Goal: Navigation & Orientation: Find specific page/section

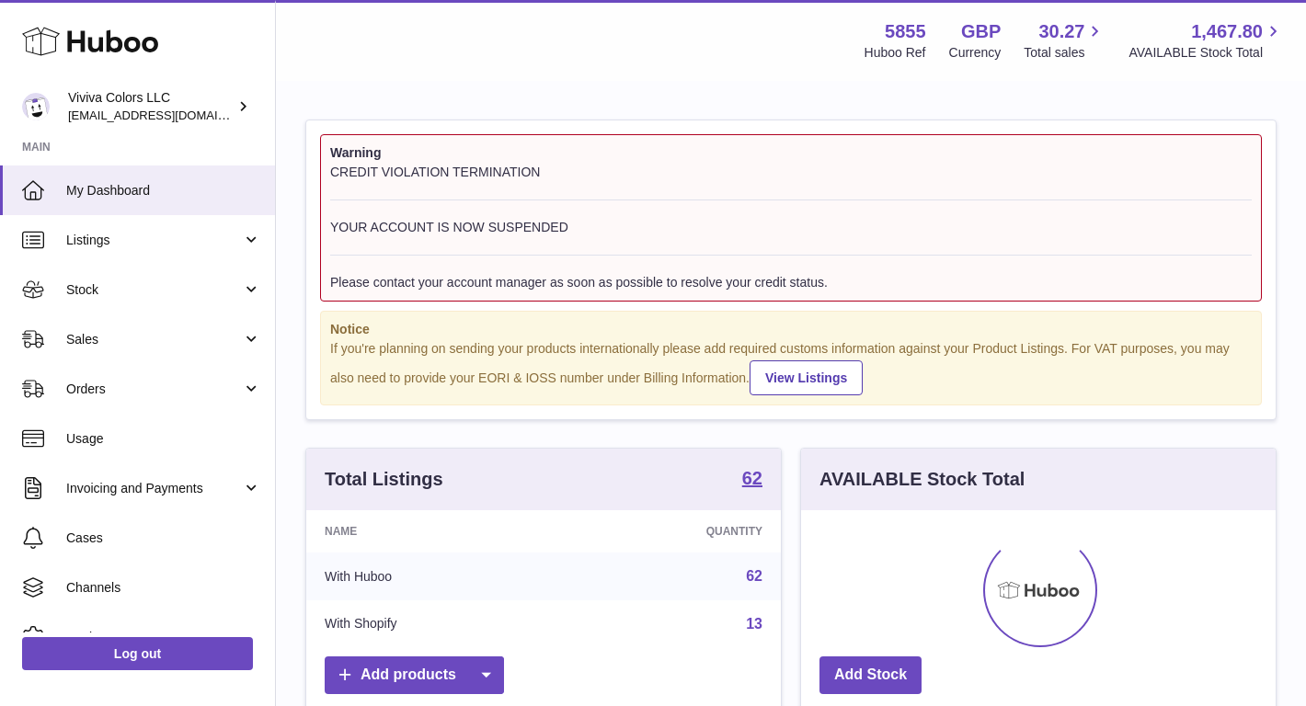
scroll to position [287, 475]
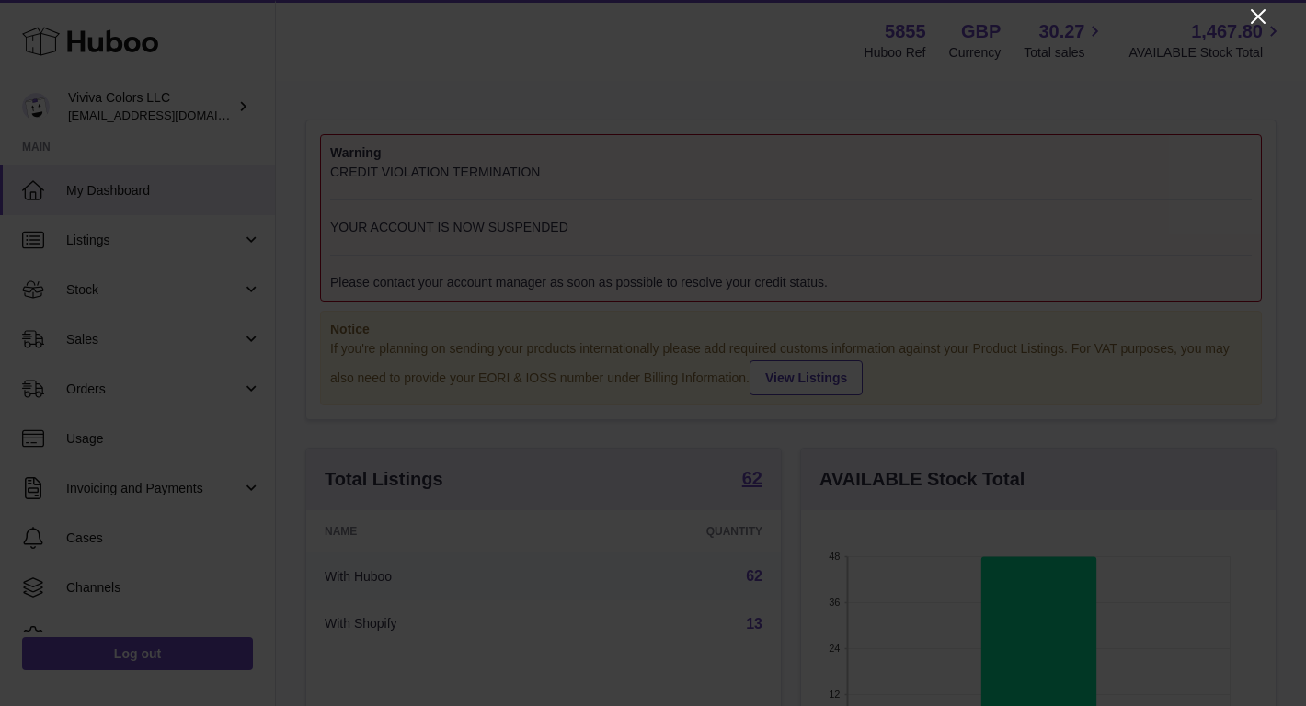
click at [1255, 19] on icon "Close" at bounding box center [1258, 16] width 15 height 15
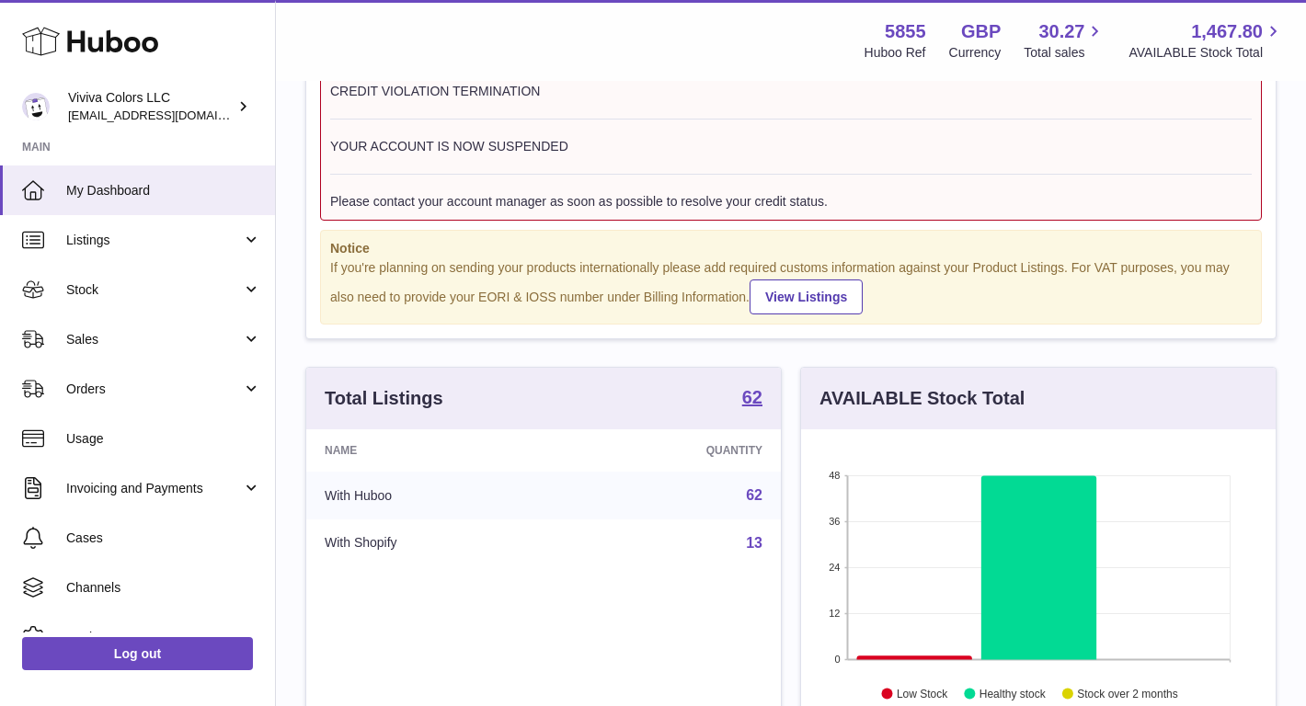
scroll to position [90, 0]
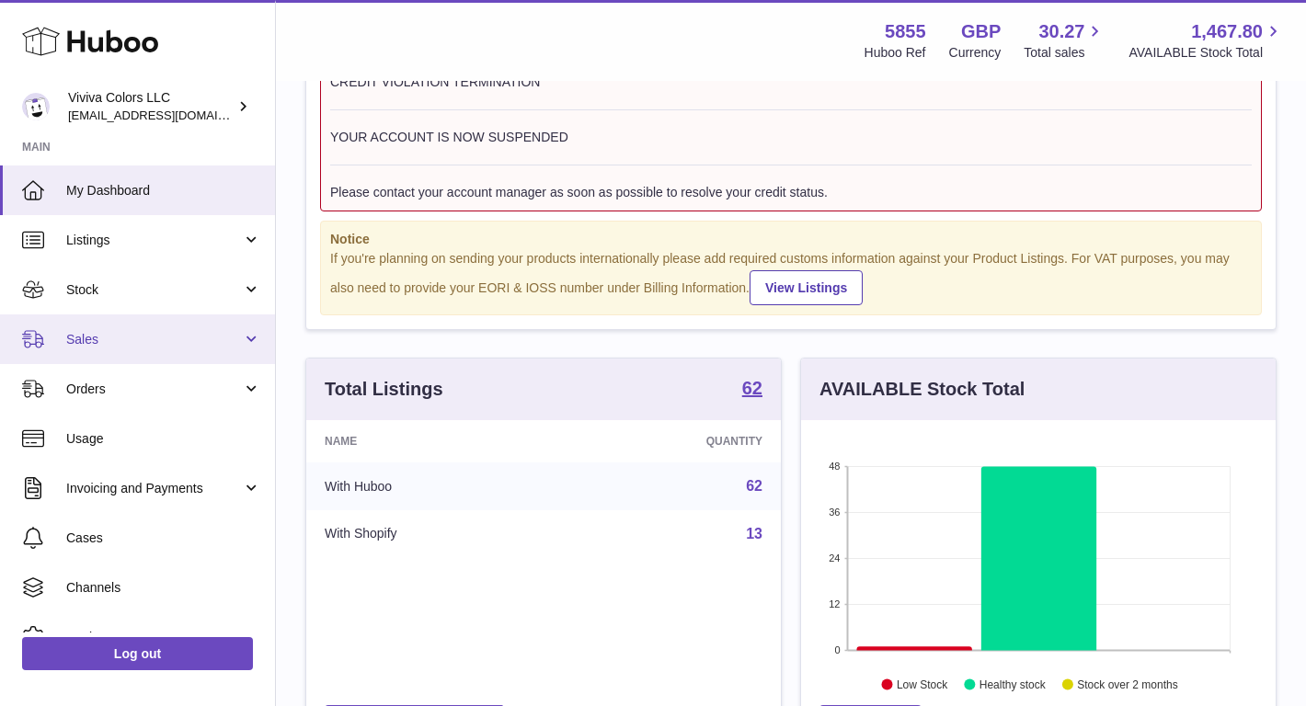
click at [184, 343] on span "Sales" at bounding box center [154, 339] width 176 height 17
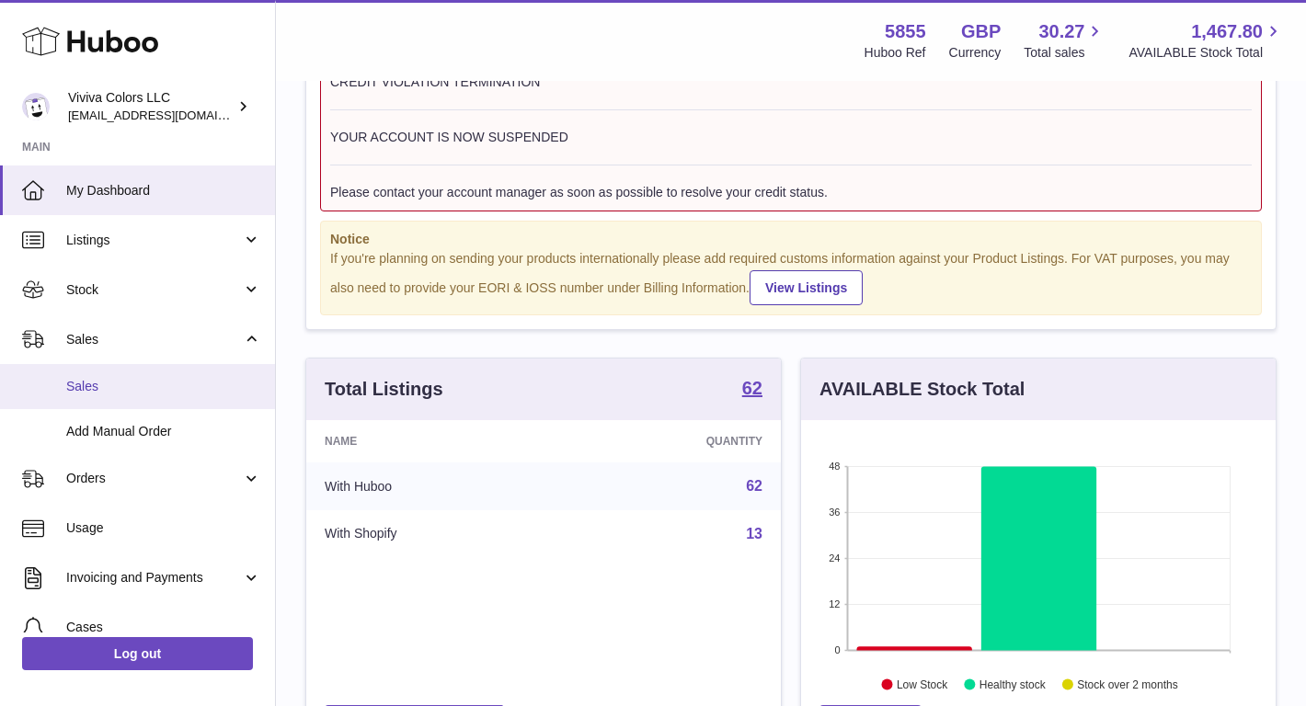
click at [172, 382] on span "Sales" at bounding box center [163, 386] width 195 height 17
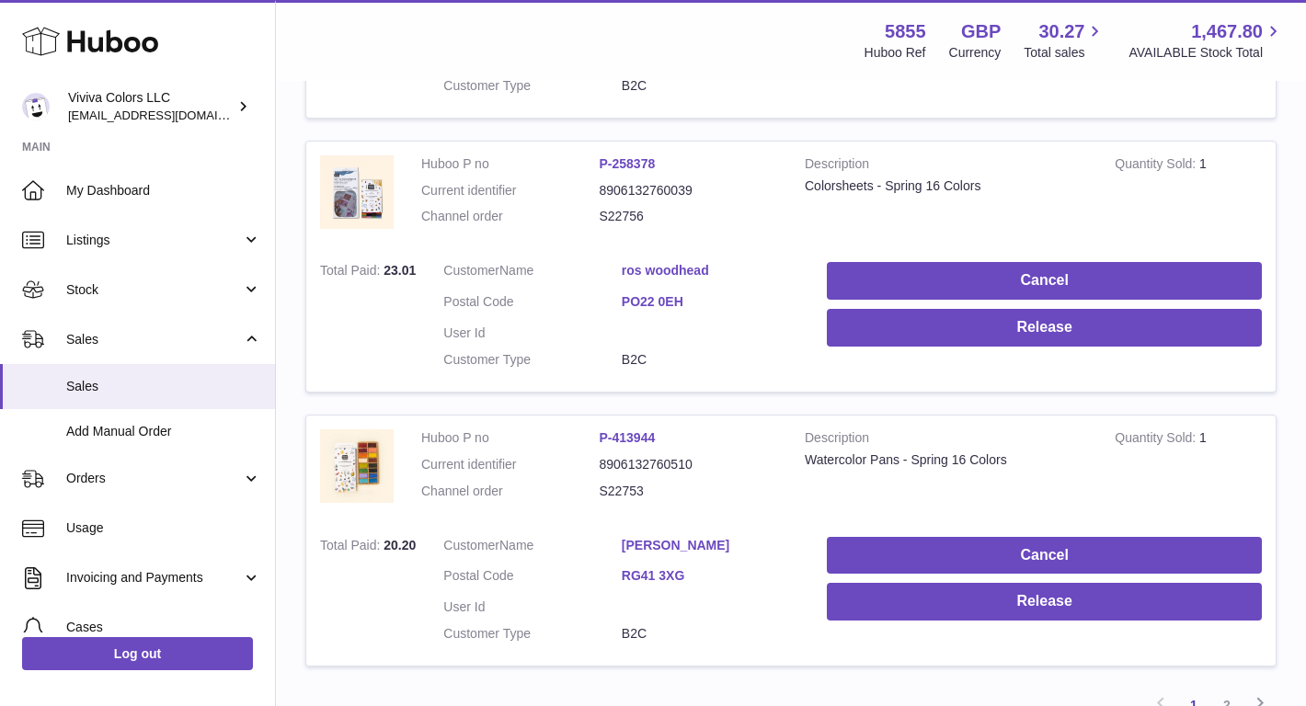
scroll to position [2731, 0]
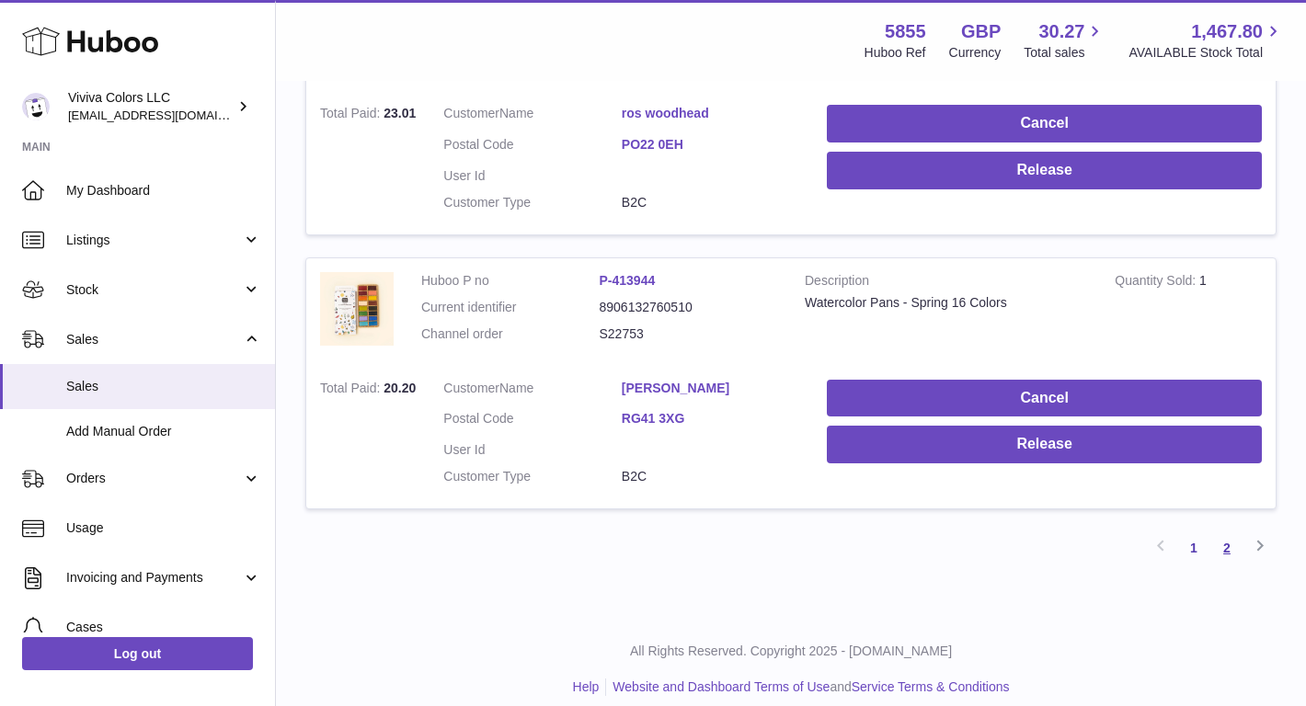
click at [1223, 532] on link "2" at bounding box center [1227, 548] width 33 height 33
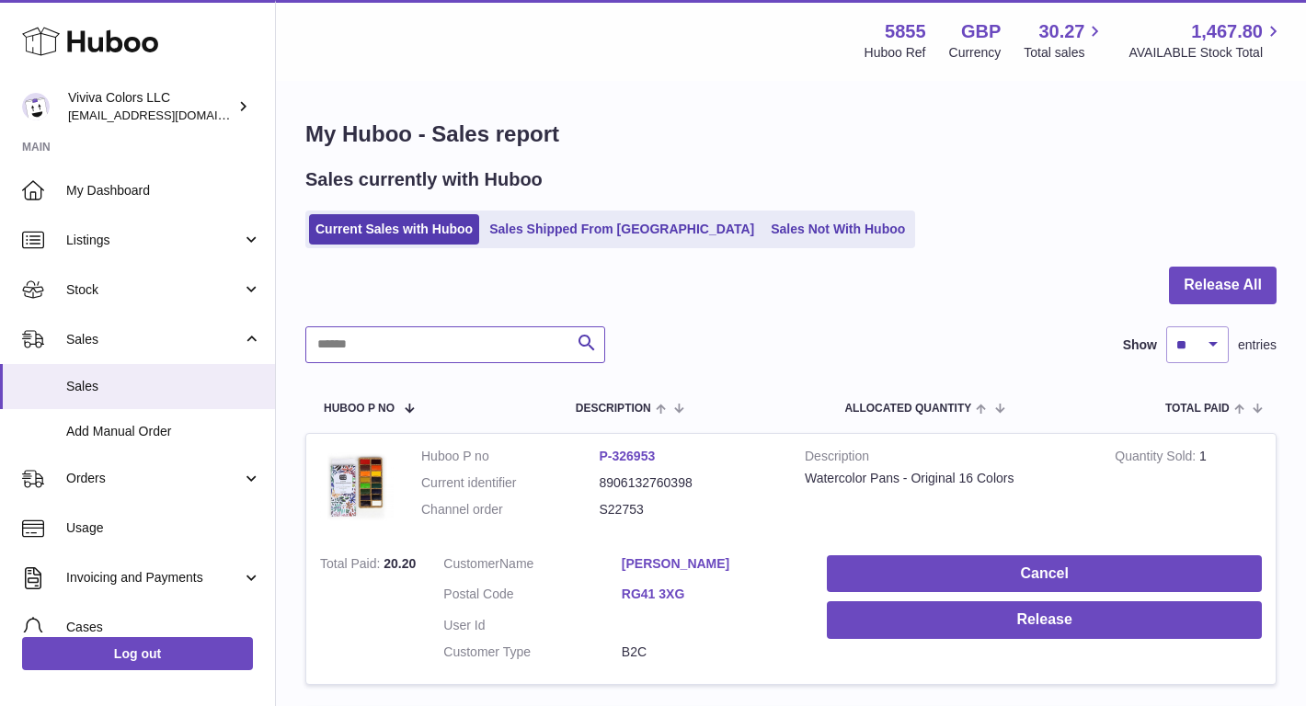
click at [479, 339] on input "text" at bounding box center [455, 345] width 300 height 37
type input "*******"
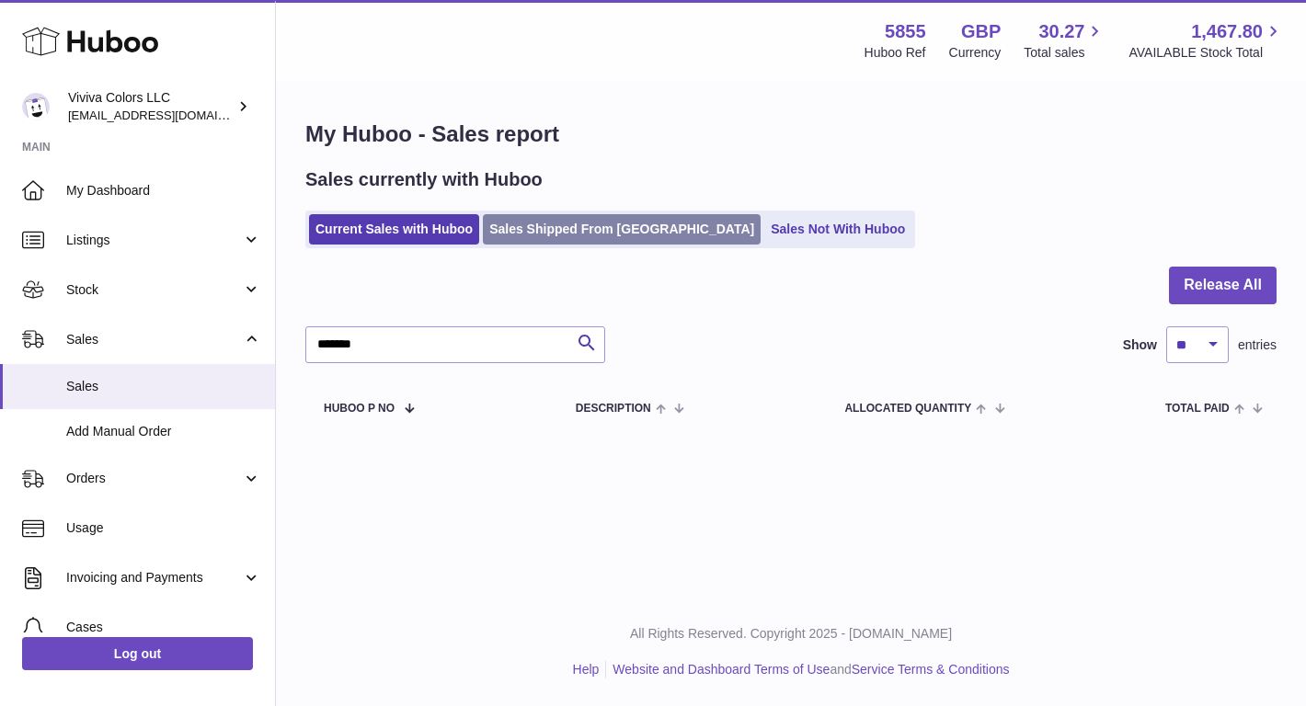
click at [578, 235] on link "Sales Shipped From Huboo" at bounding box center [622, 229] width 278 height 30
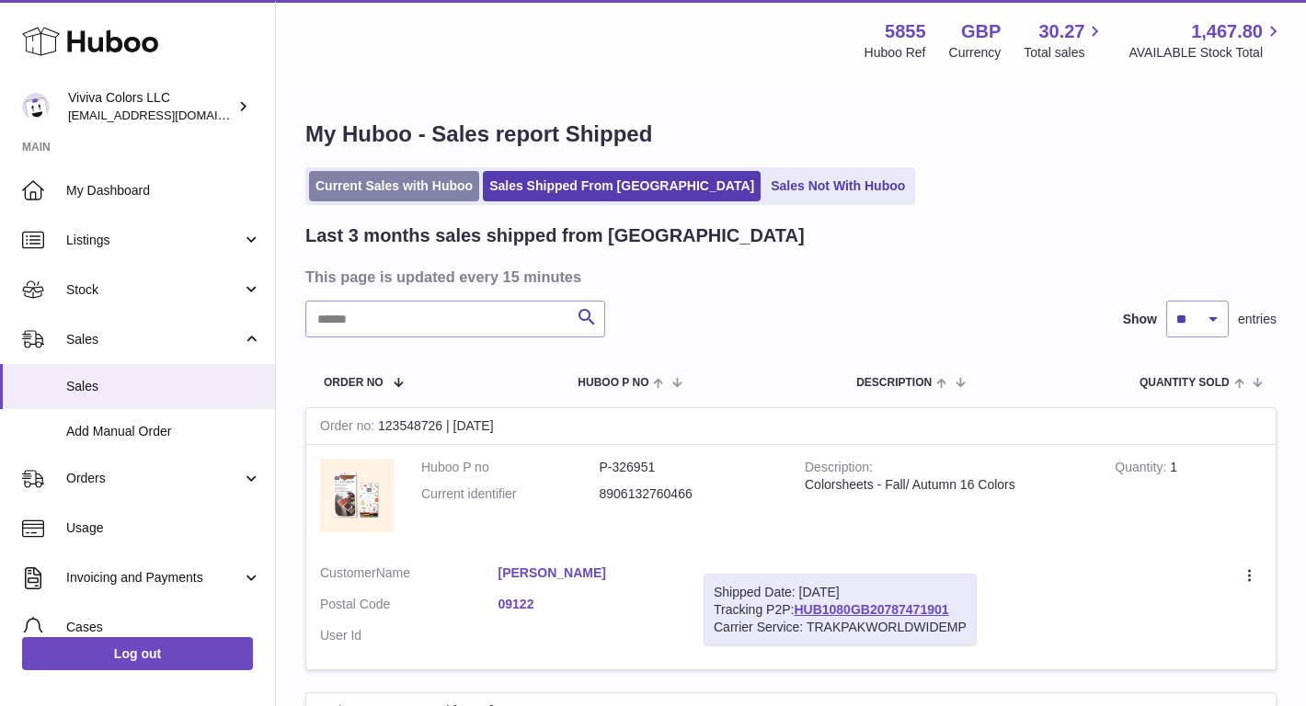
click at [440, 180] on link "Current Sales with Huboo" at bounding box center [394, 186] width 170 height 30
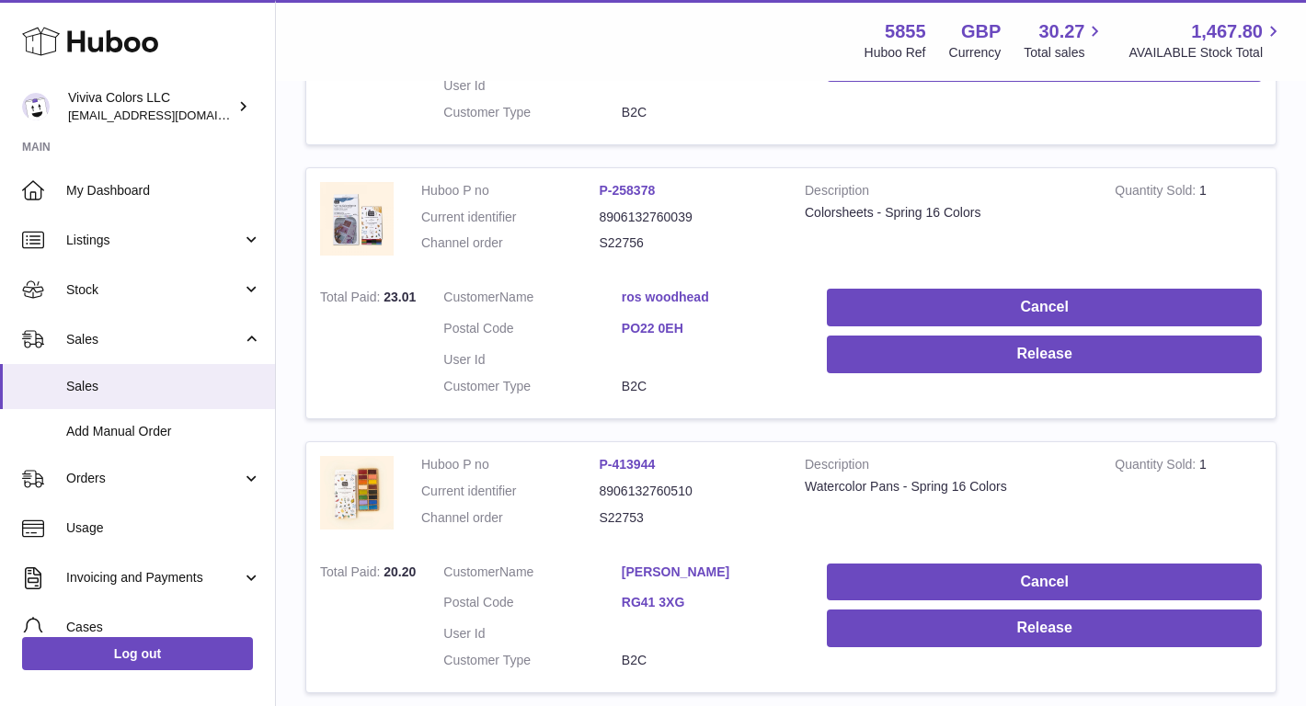
scroll to position [2731, 0]
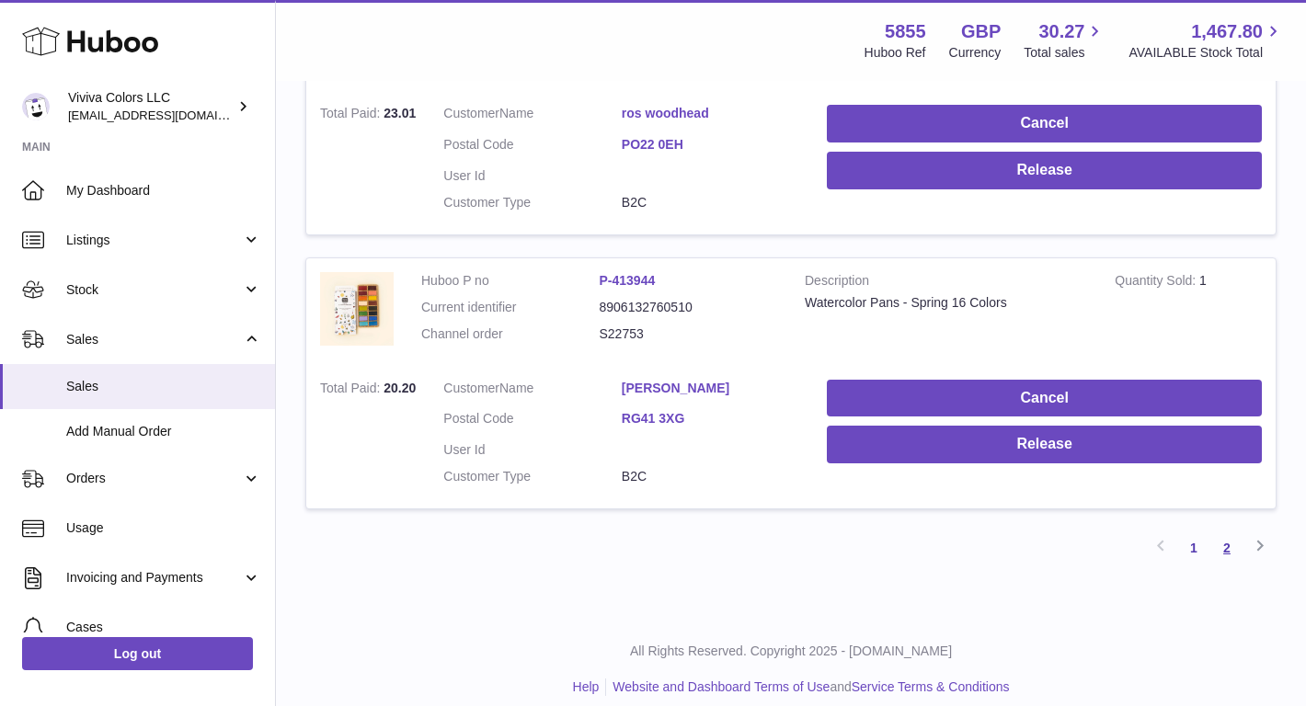
click at [1222, 532] on link "2" at bounding box center [1227, 548] width 33 height 33
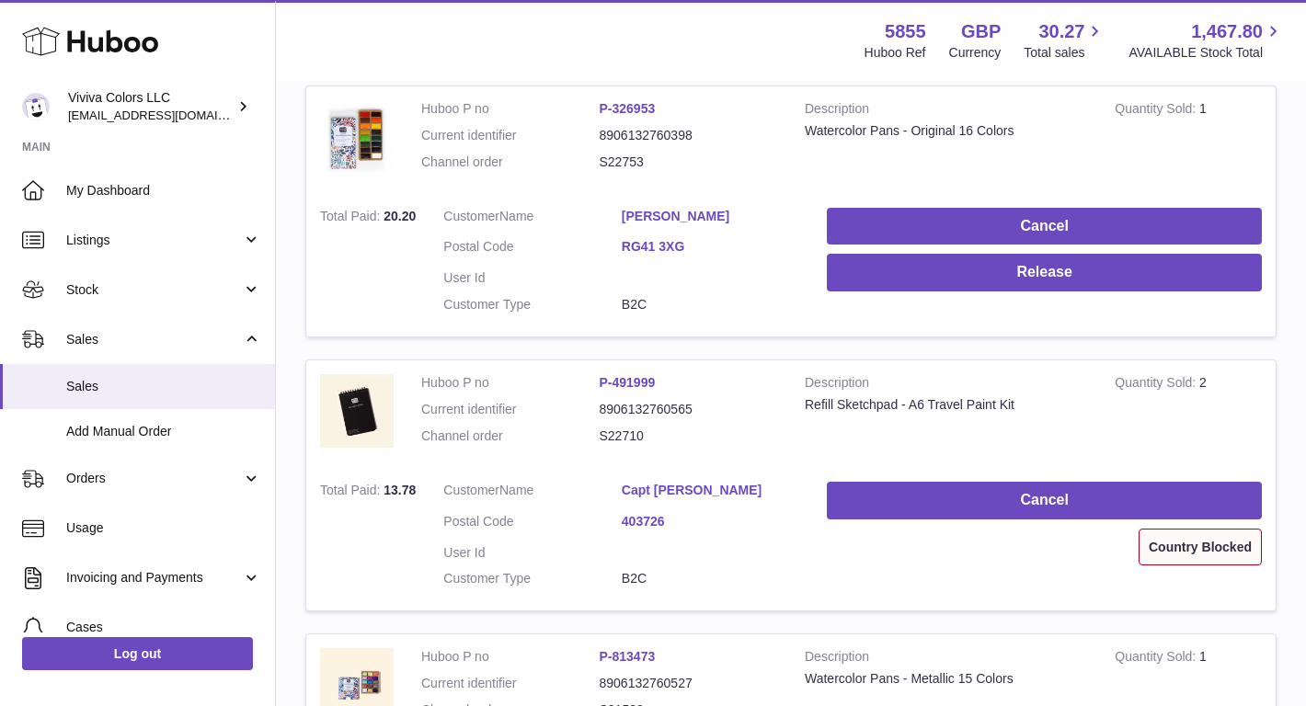
scroll to position [613, 0]
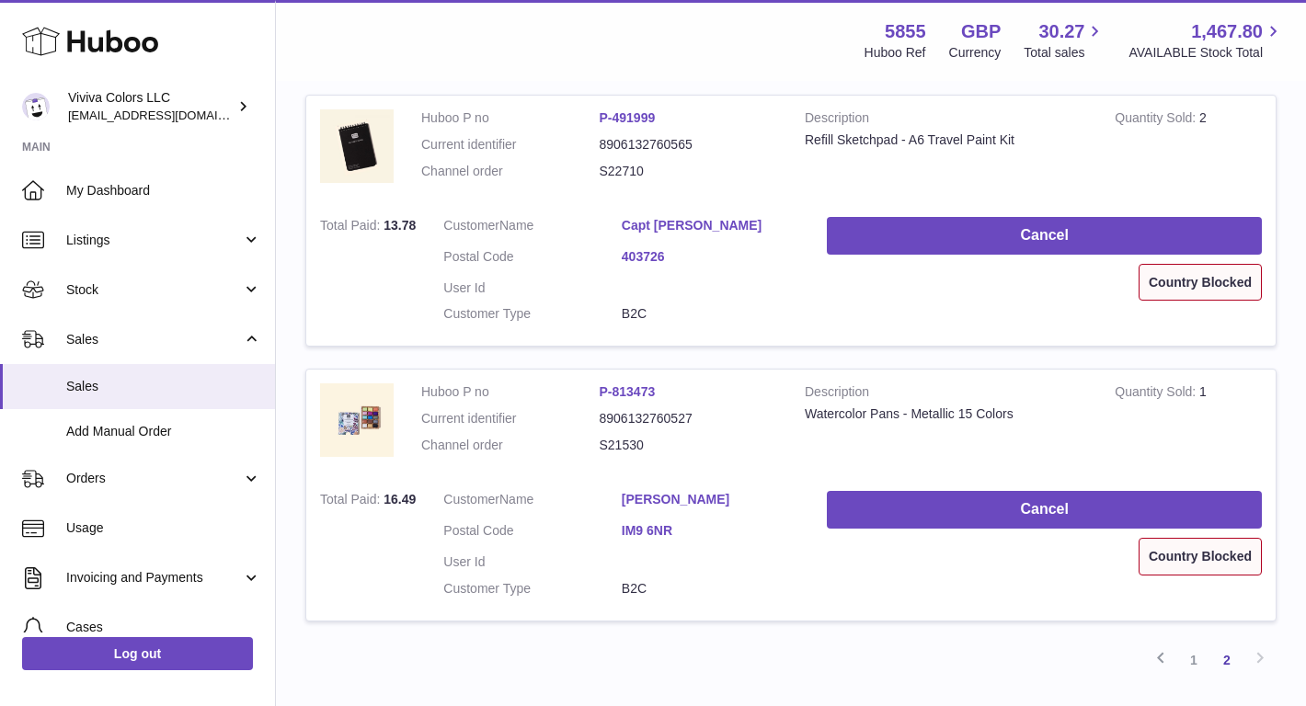
click at [165, 202] on link "My Dashboard" at bounding box center [137, 191] width 275 height 50
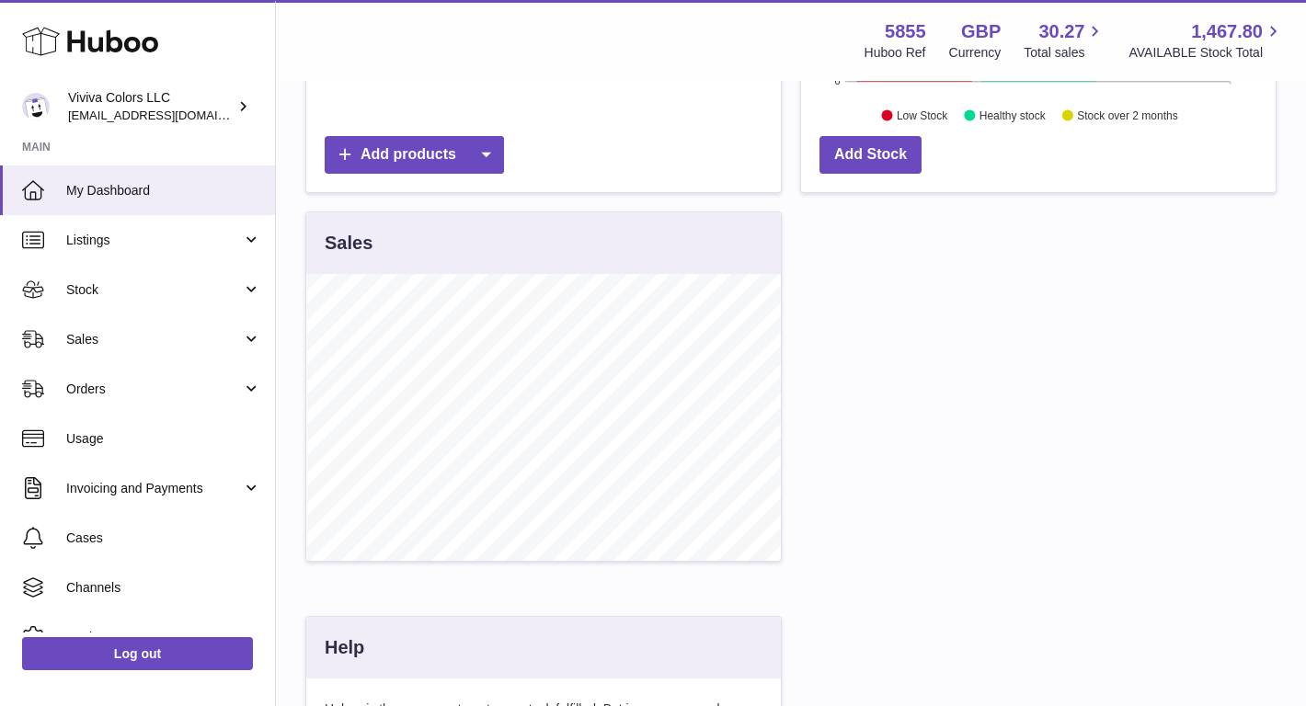
scroll to position [1029, 0]
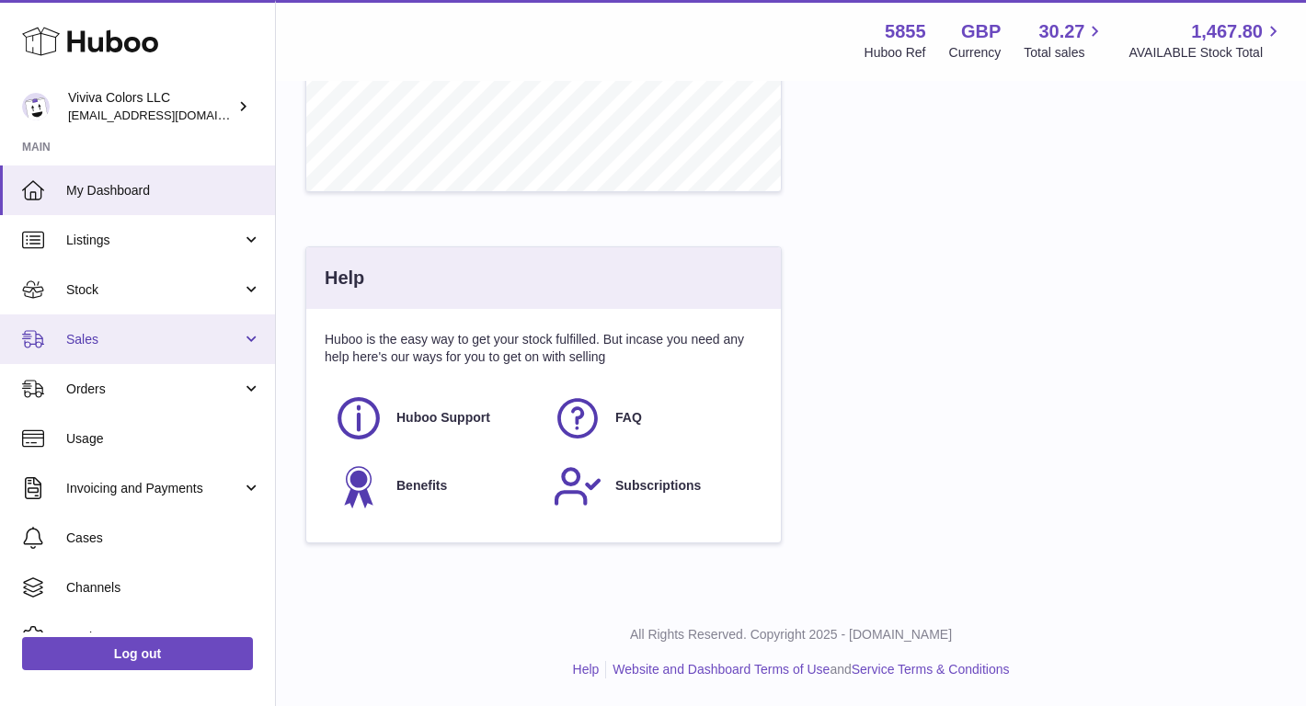
click at [180, 320] on link "Sales" at bounding box center [137, 340] width 275 height 50
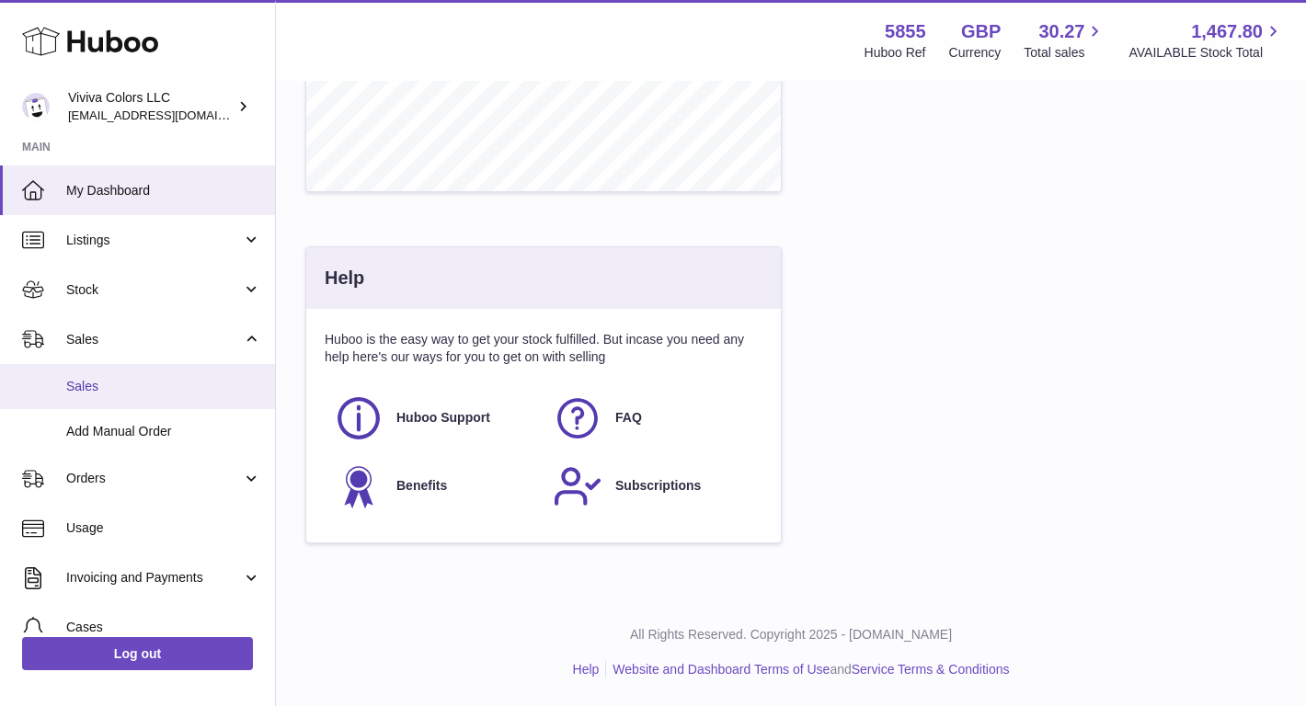
click at [178, 383] on span "Sales" at bounding box center [163, 386] width 195 height 17
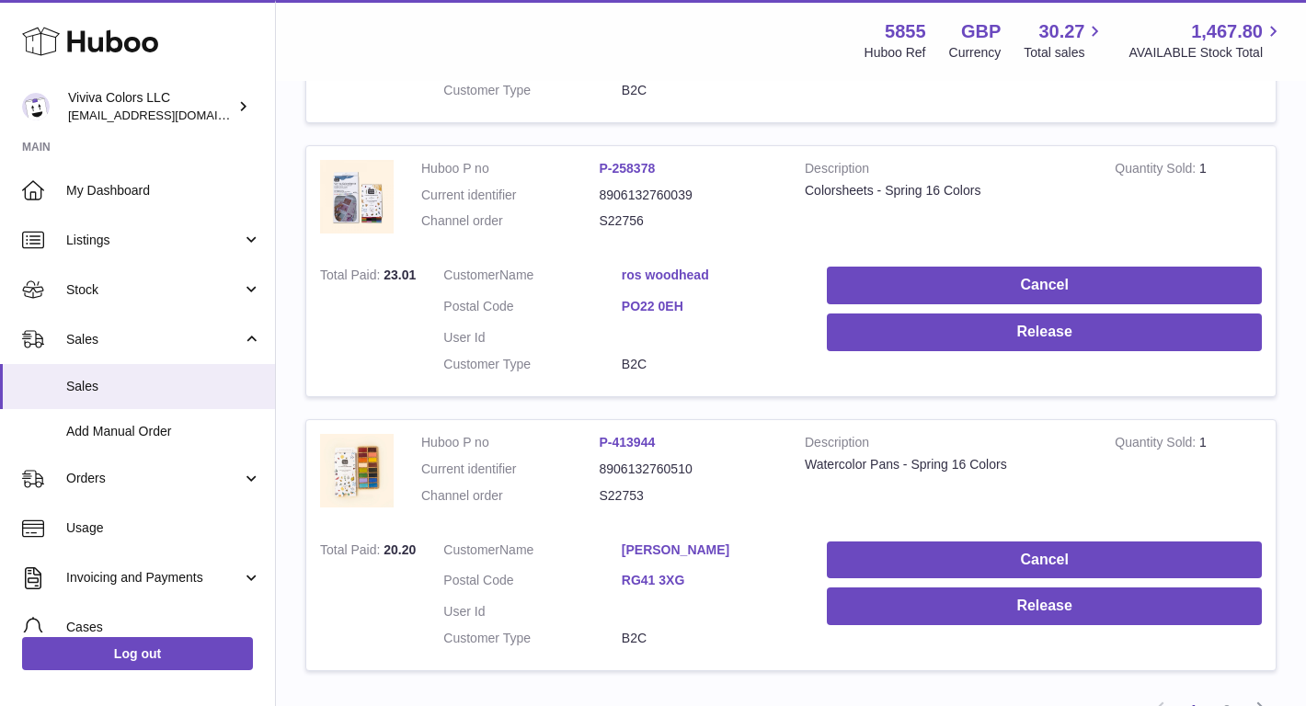
scroll to position [2731, 0]
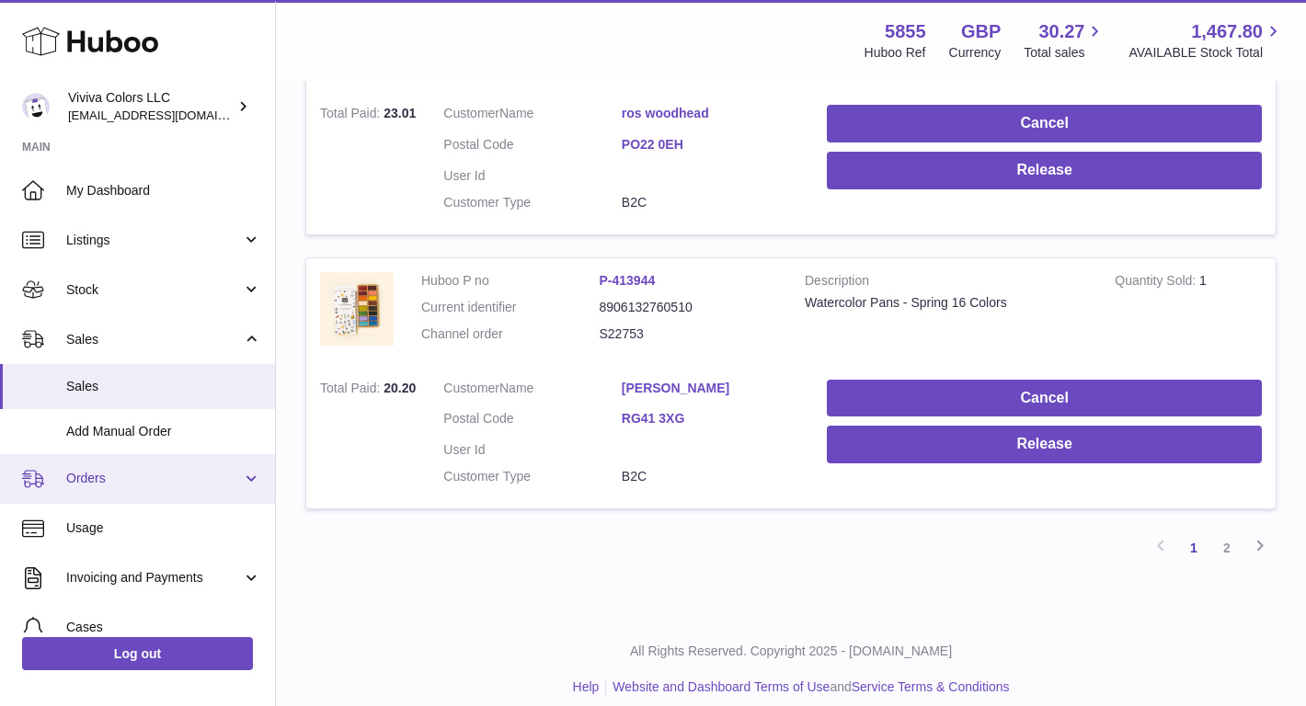
click at [151, 471] on span "Orders" at bounding box center [154, 478] width 176 height 17
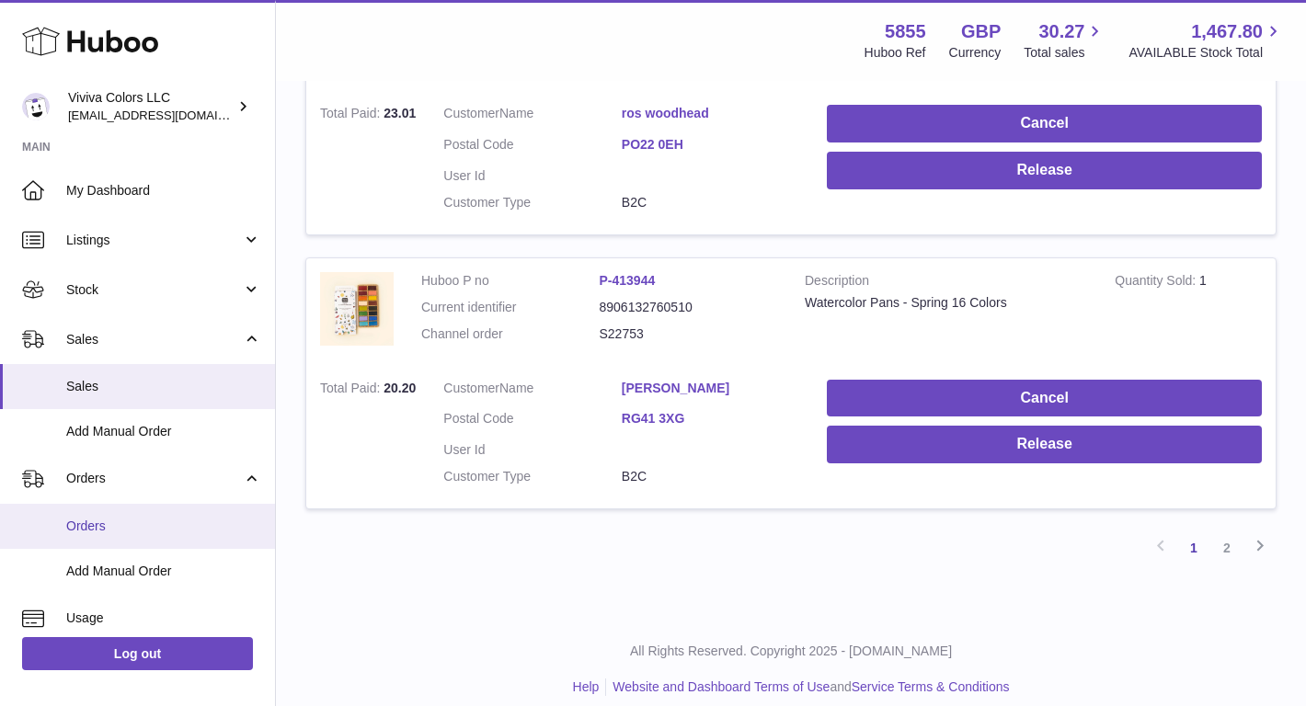
click at [139, 527] on span "Orders" at bounding box center [163, 526] width 195 height 17
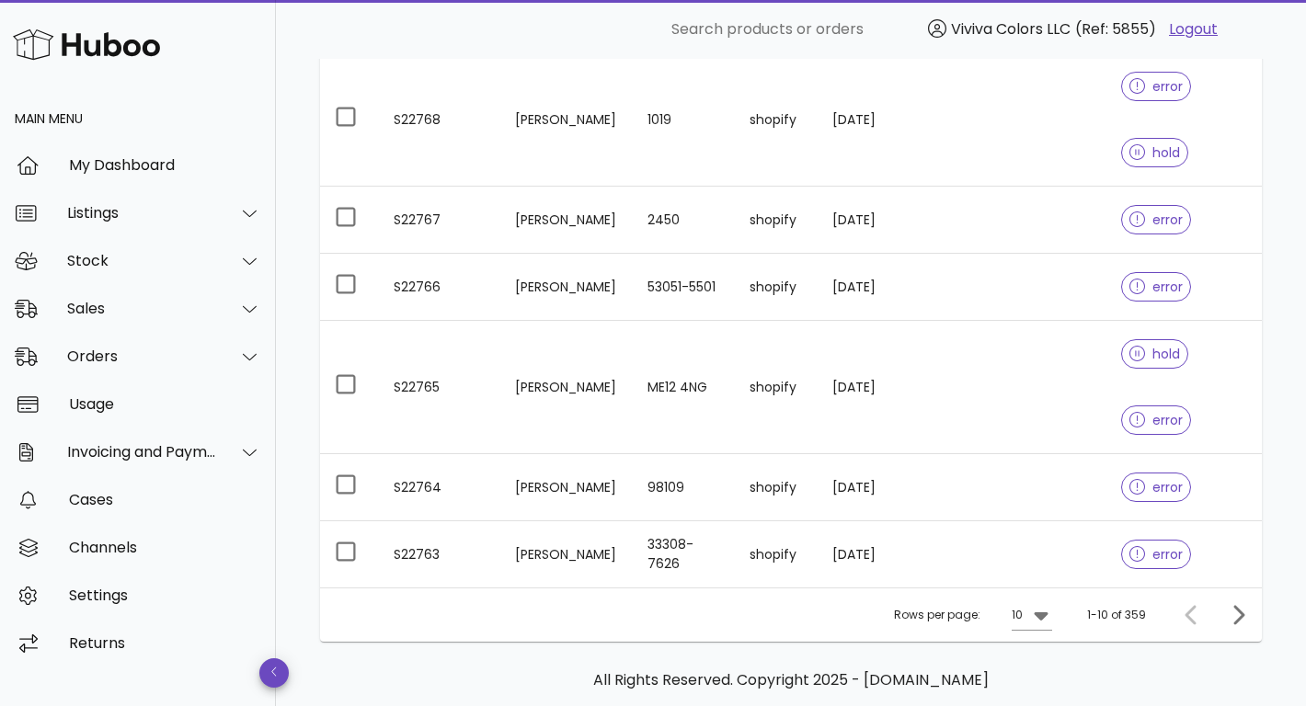
scroll to position [637, 0]
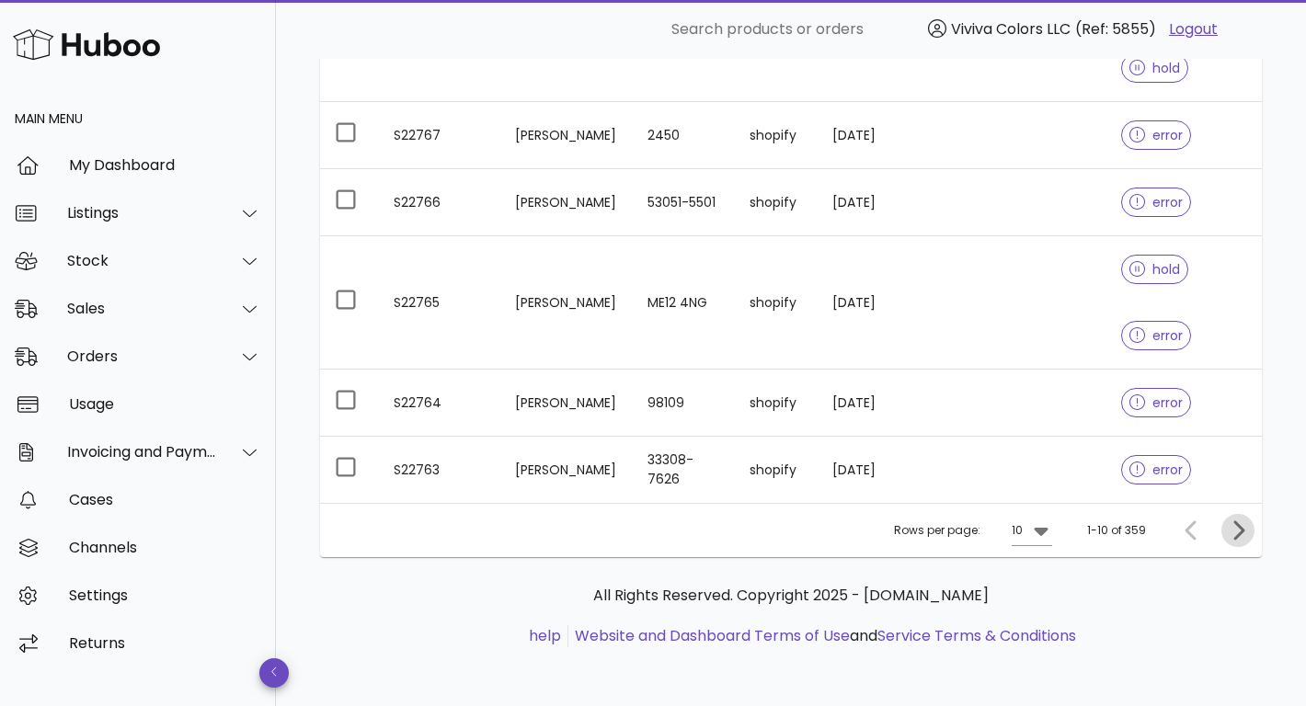
click at [1240, 527] on icon "Next page" at bounding box center [1239, 530] width 11 height 19
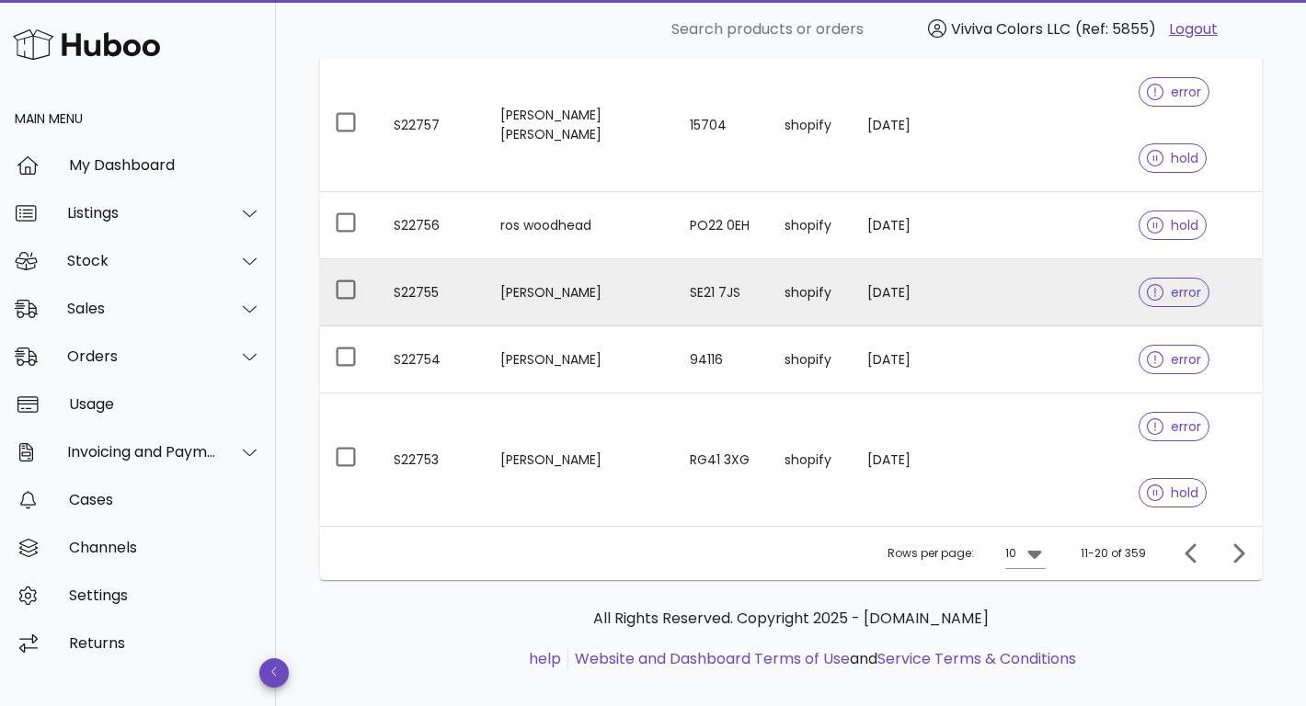
scroll to position [703, 0]
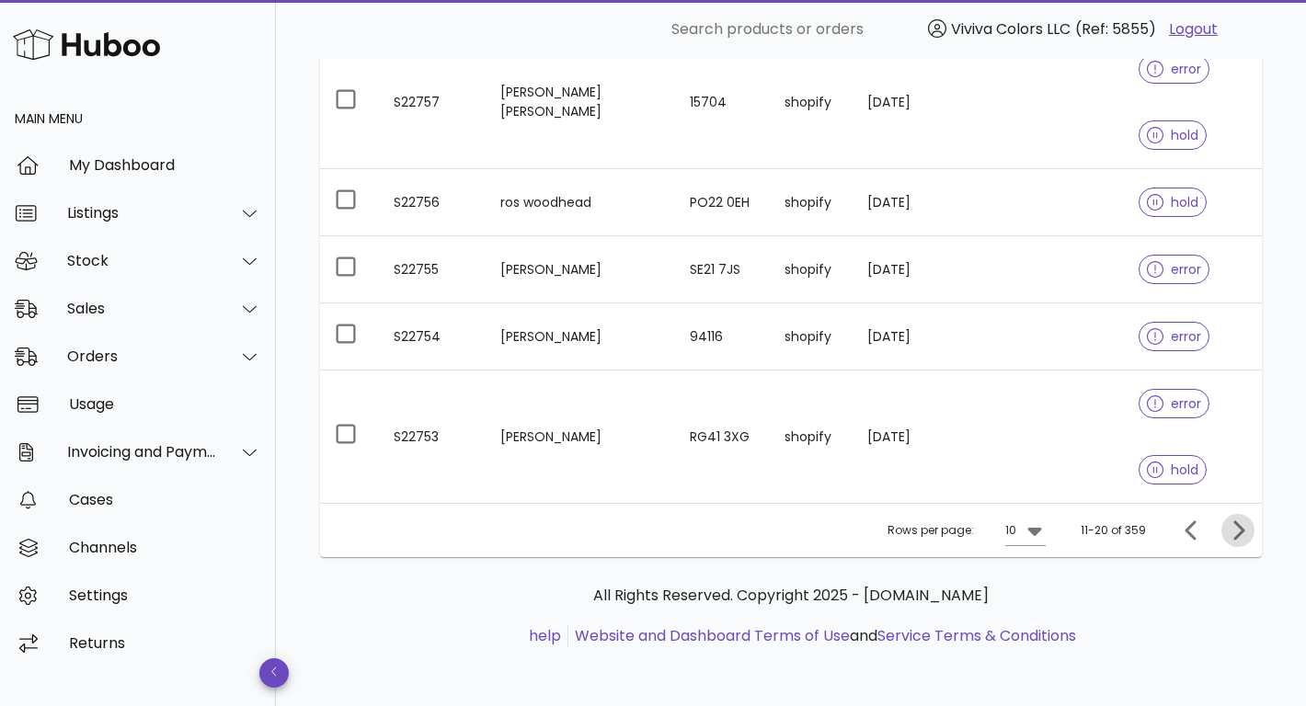
click at [1239, 528] on icon "Next page" at bounding box center [1239, 530] width 11 height 19
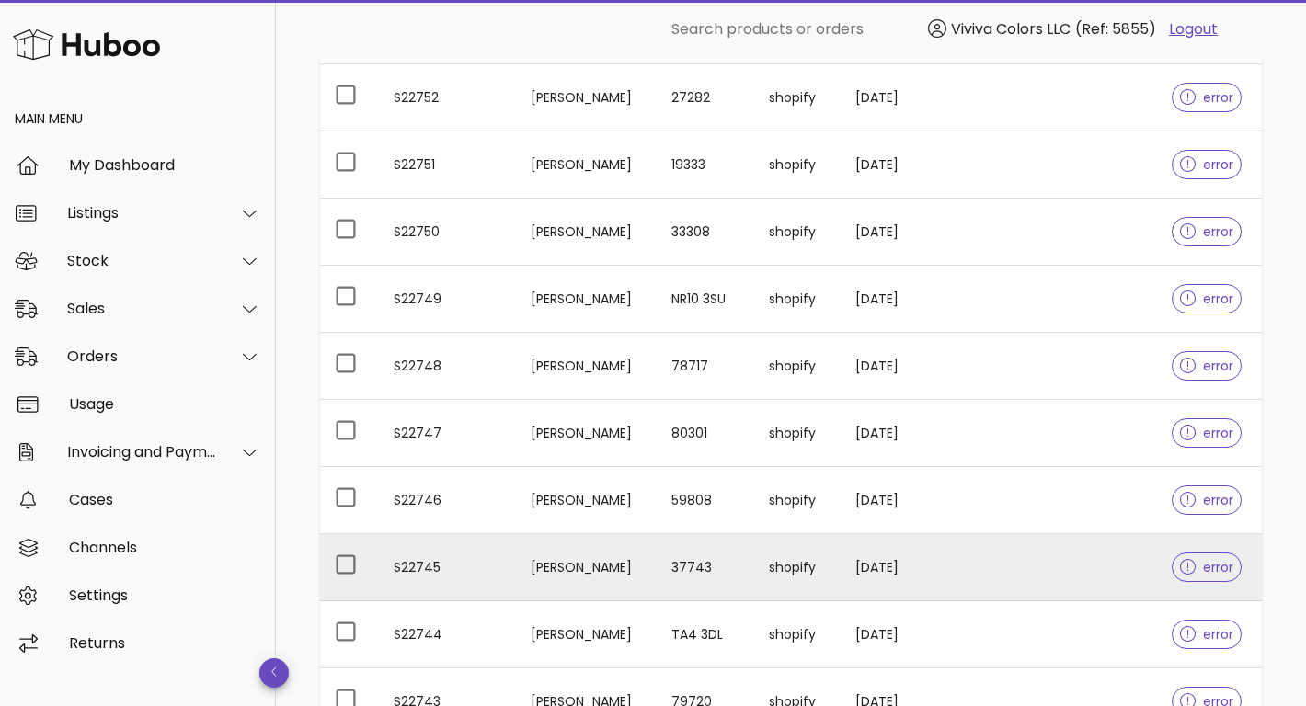
scroll to position [504, 0]
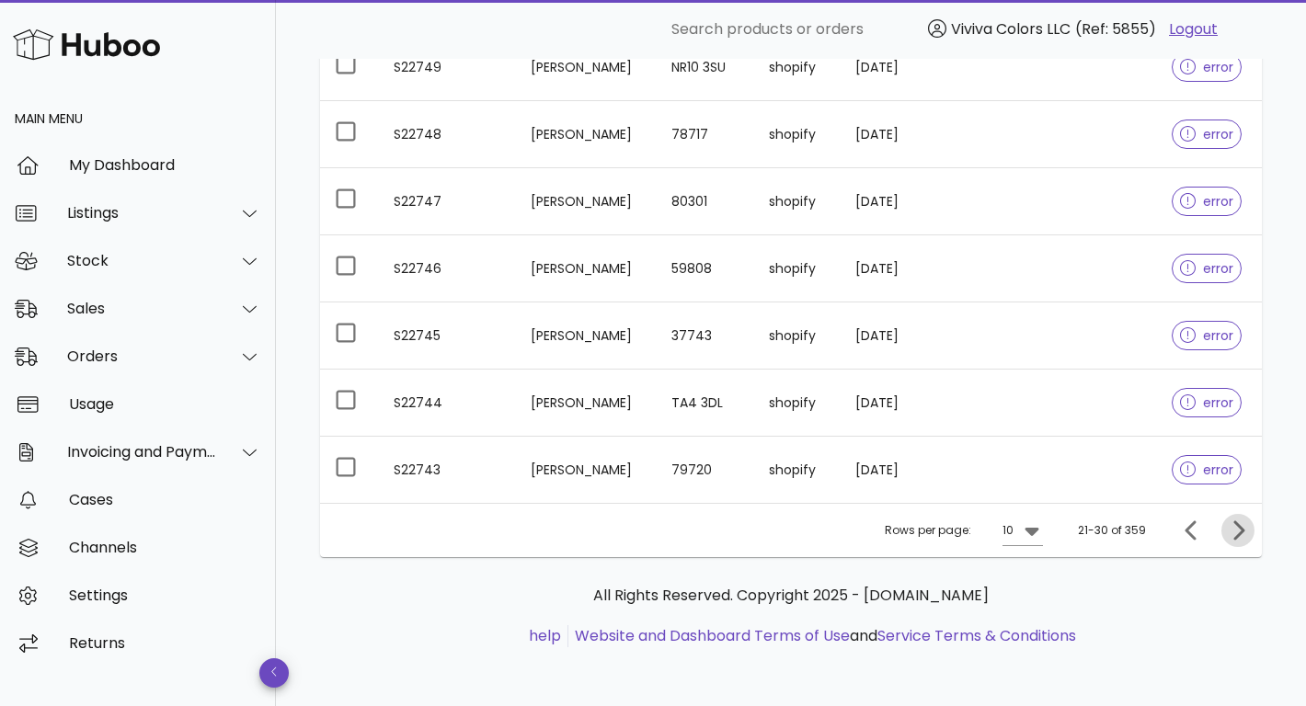
click at [1242, 536] on icon "Next page" at bounding box center [1238, 531] width 22 height 22
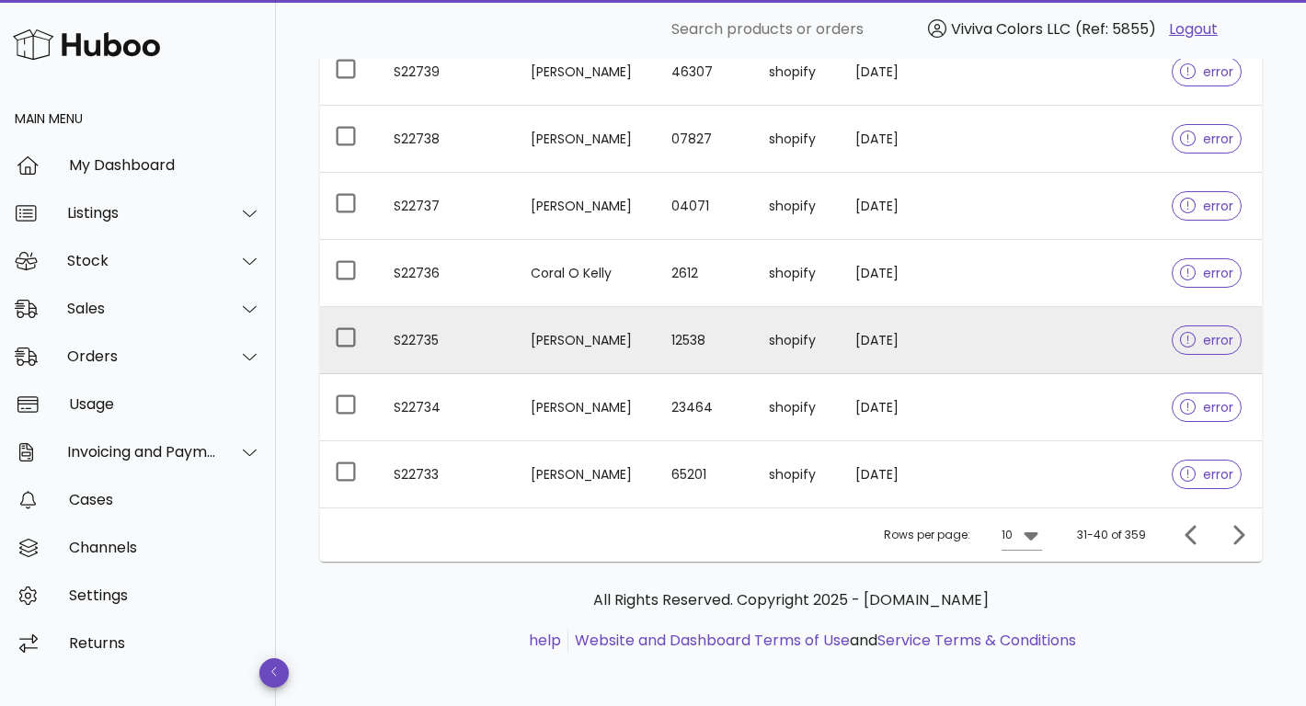
scroll to position [504, 0]
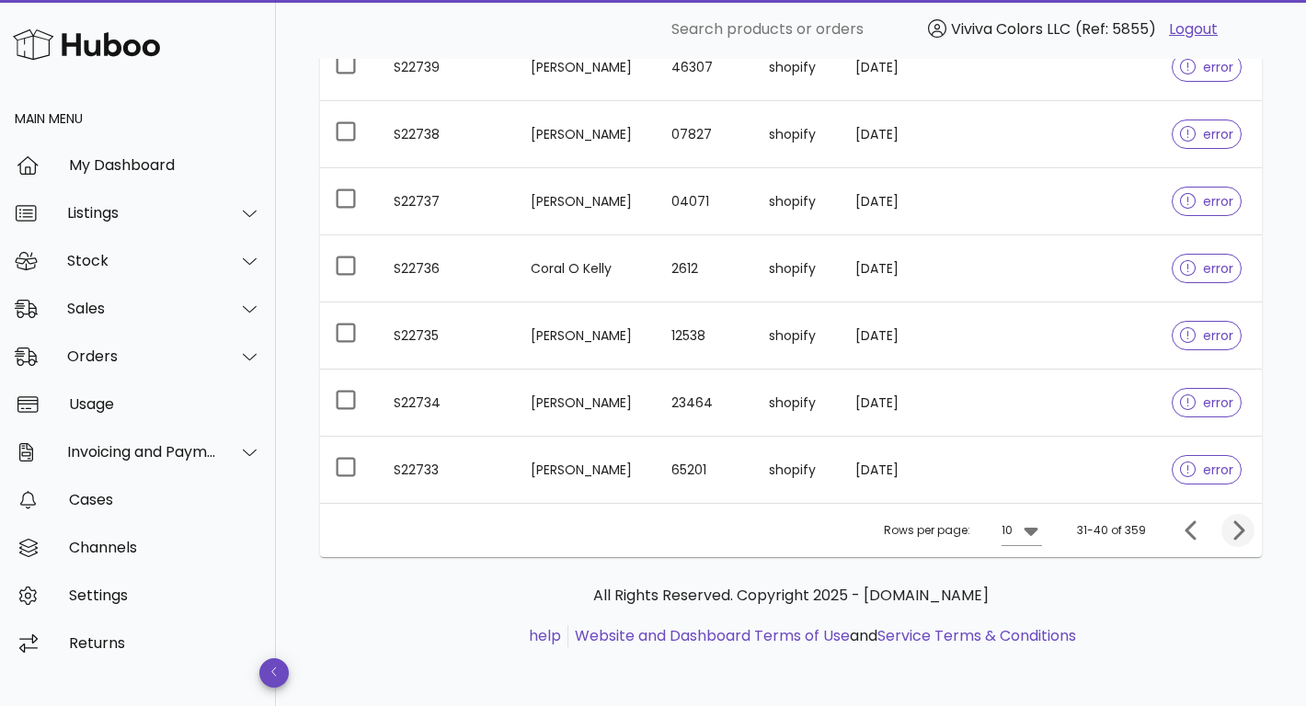
click at [1237, 534] on icon "Next page" at bounding box center [1238, 531] width 22 height 22
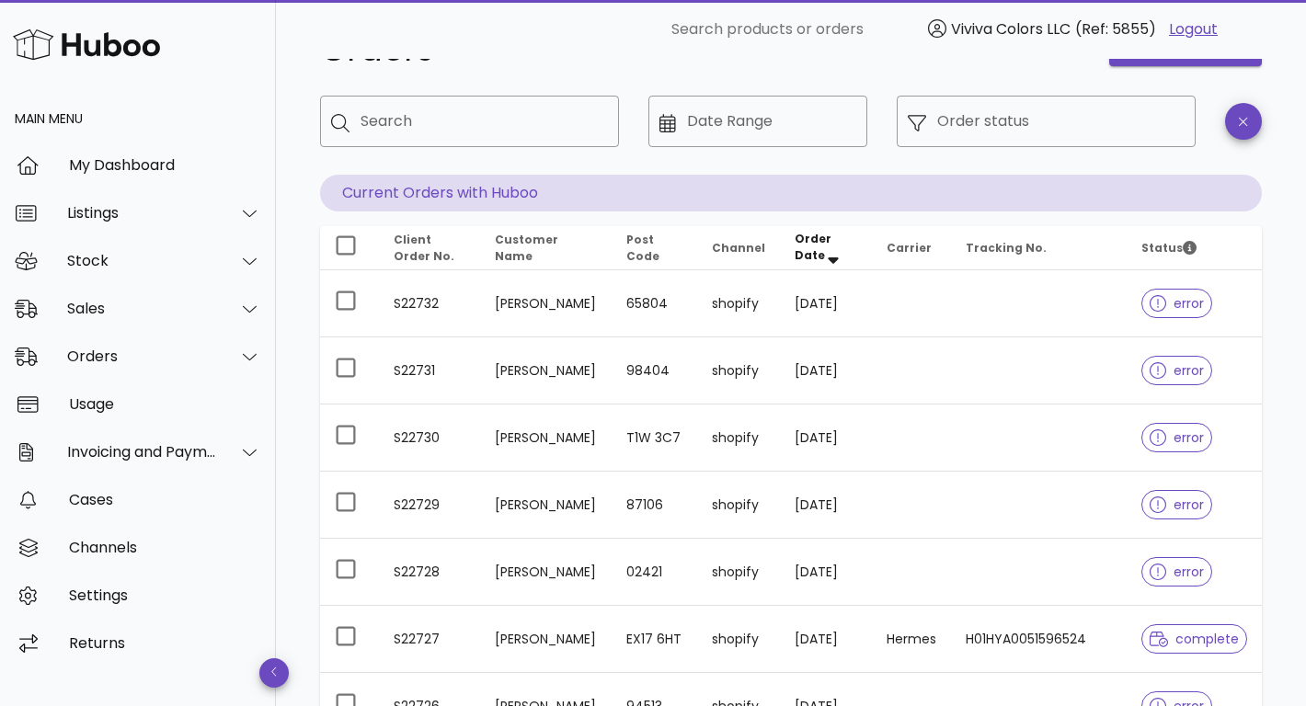
scroll to position [58, 0]
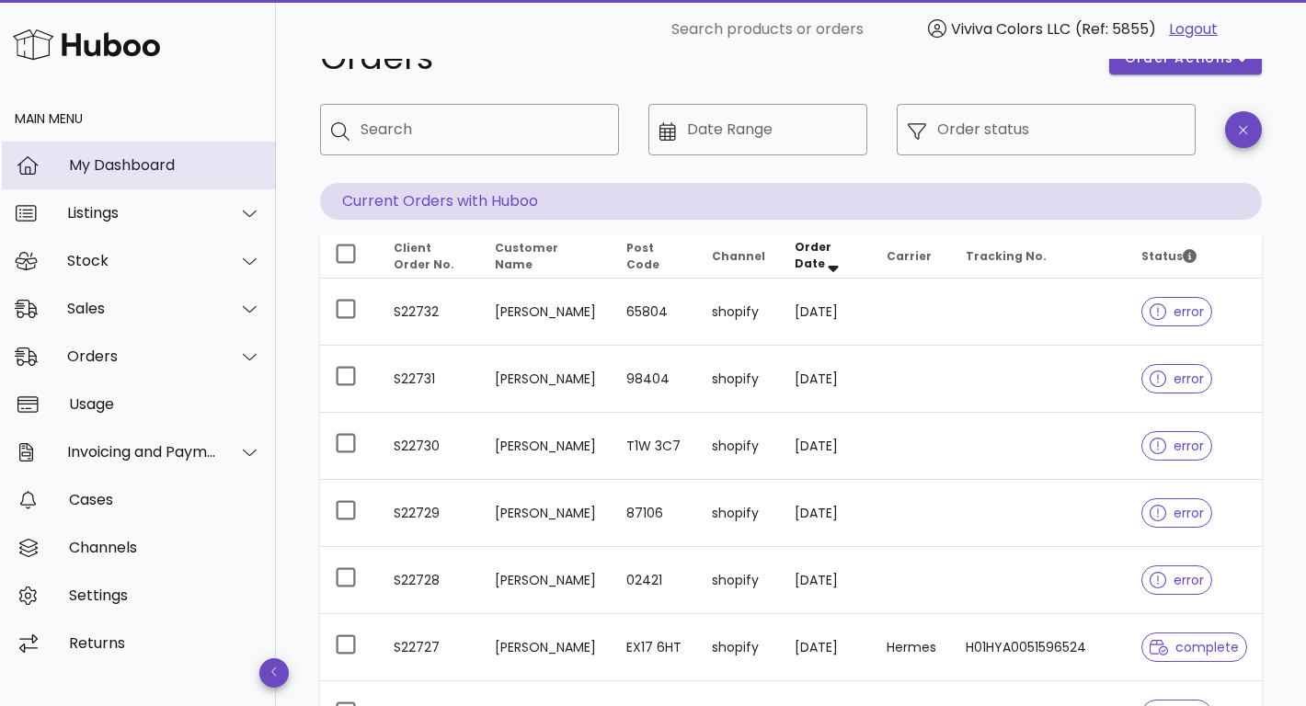
click at [140, 165] on div "My Dashboard" at bounding box center [165, 164] width 192 height 17
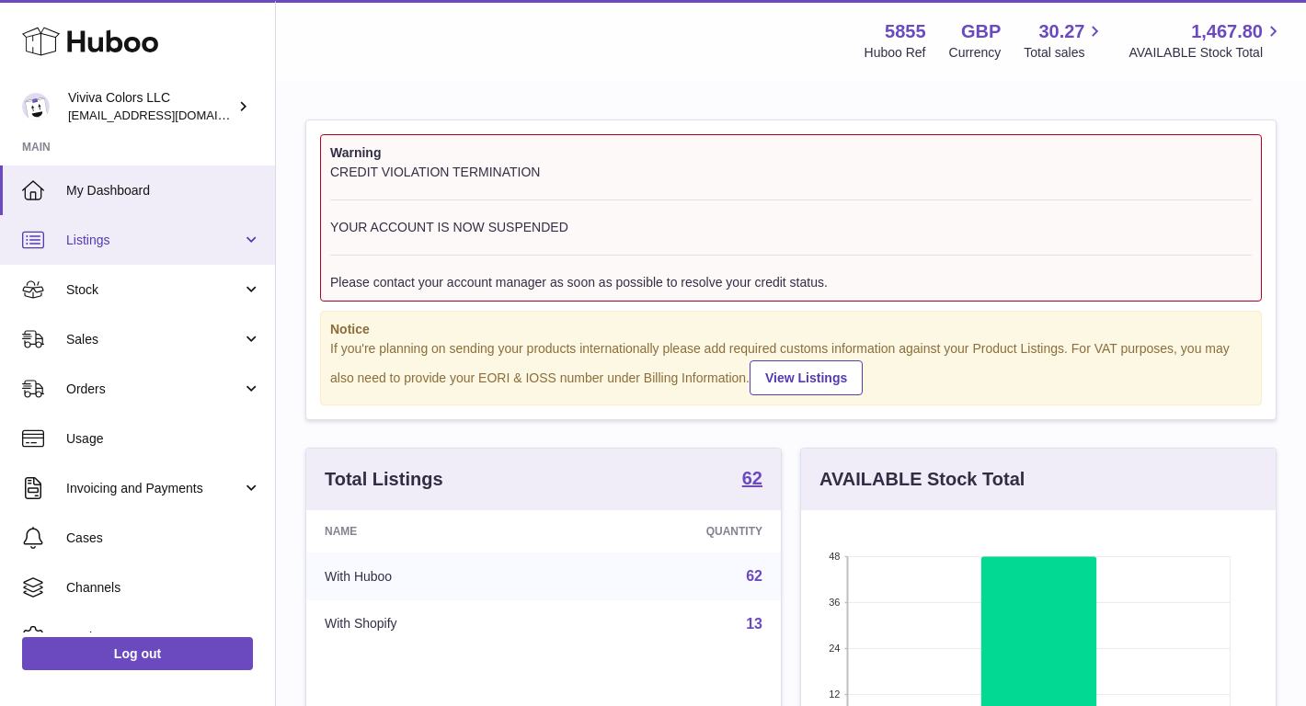
scroll to position [287, 475]
click at [161, 252] on link "Listings" at bounding box center [137, 240] width 275 height 50
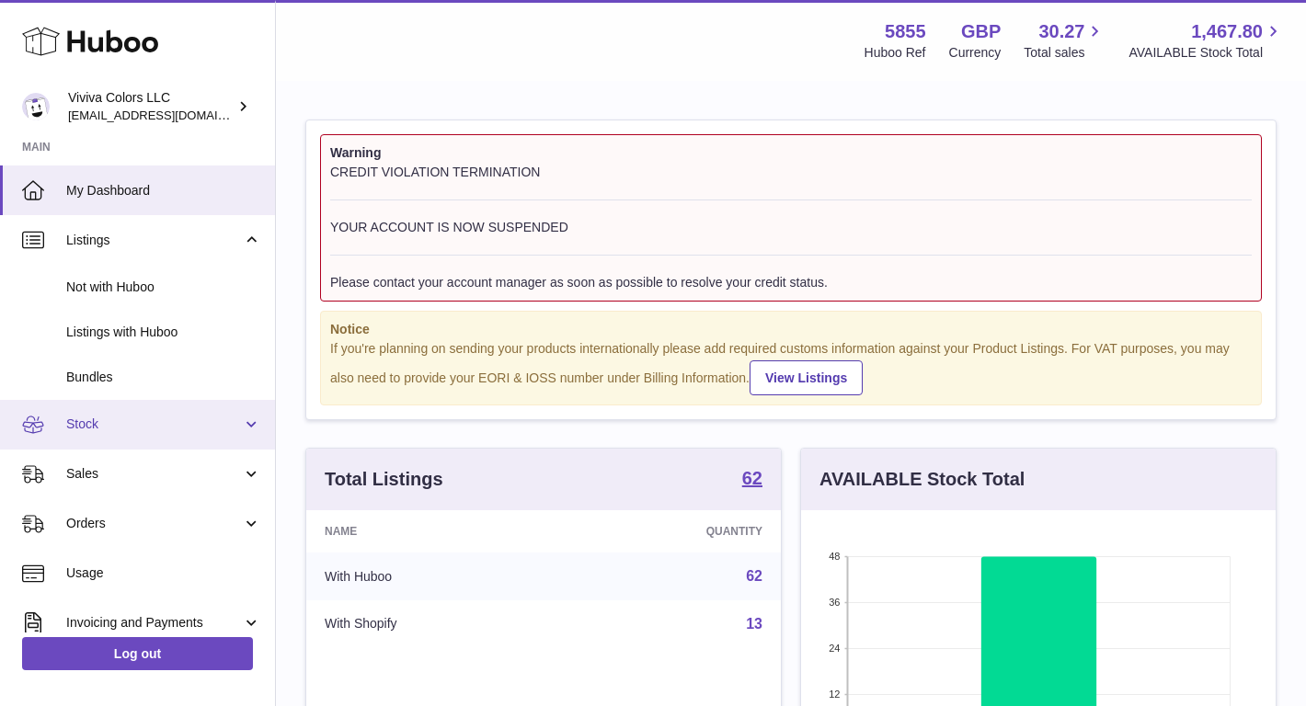
click at [151, 429] on span "Stock" at bounding box center [154, 424] width 176 height 17
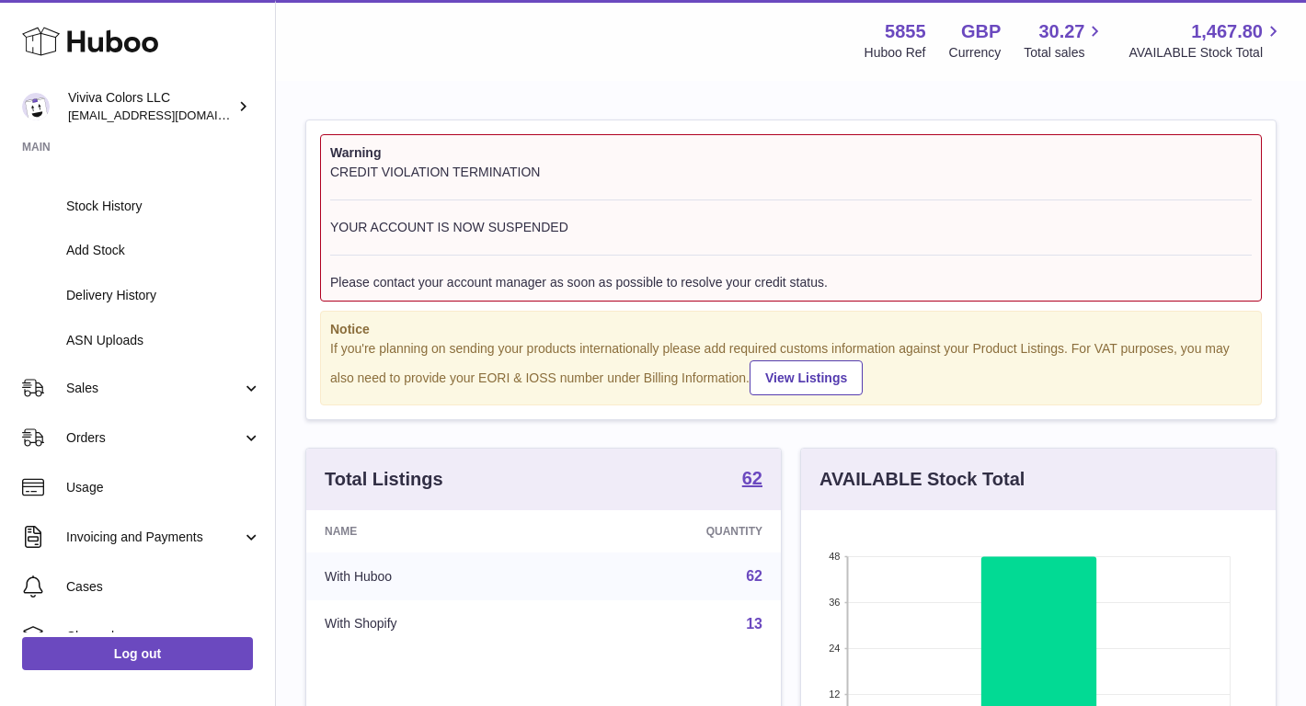
scroll to position [373, 0]
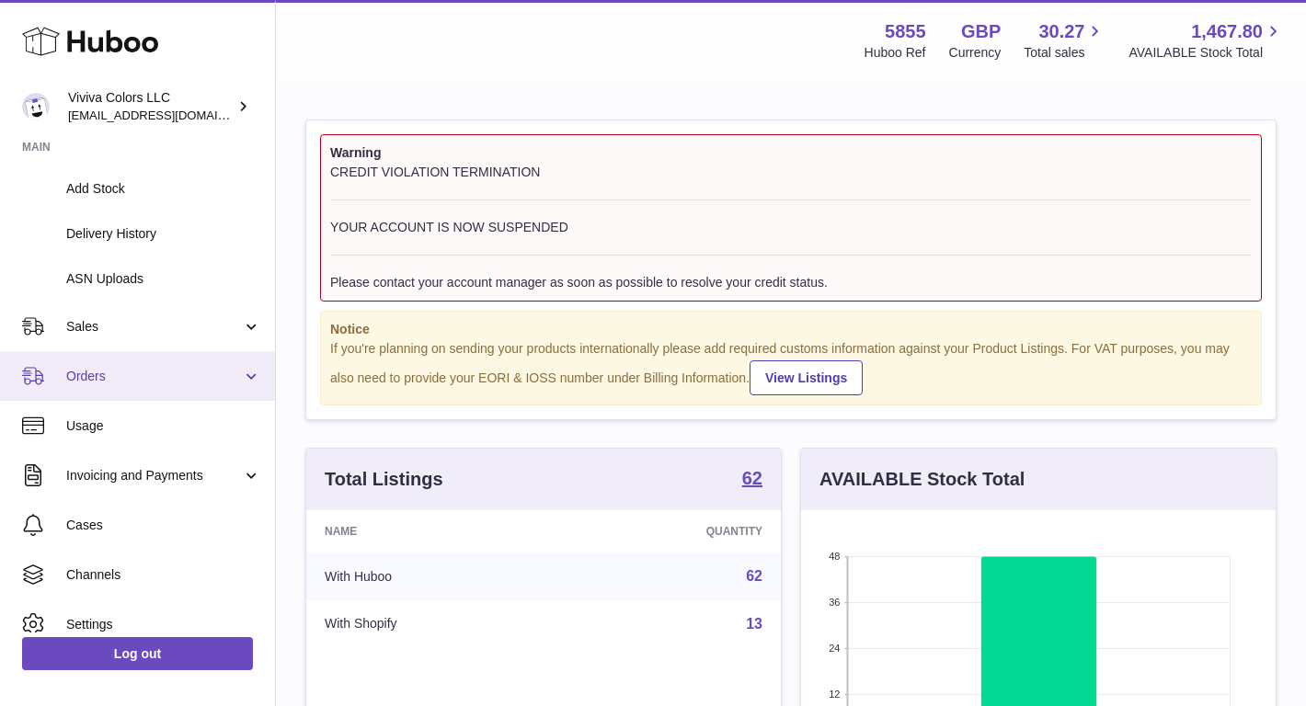
click at [166, 383] on span "Orders" at bounding box center [154, 376] width 176 height 17
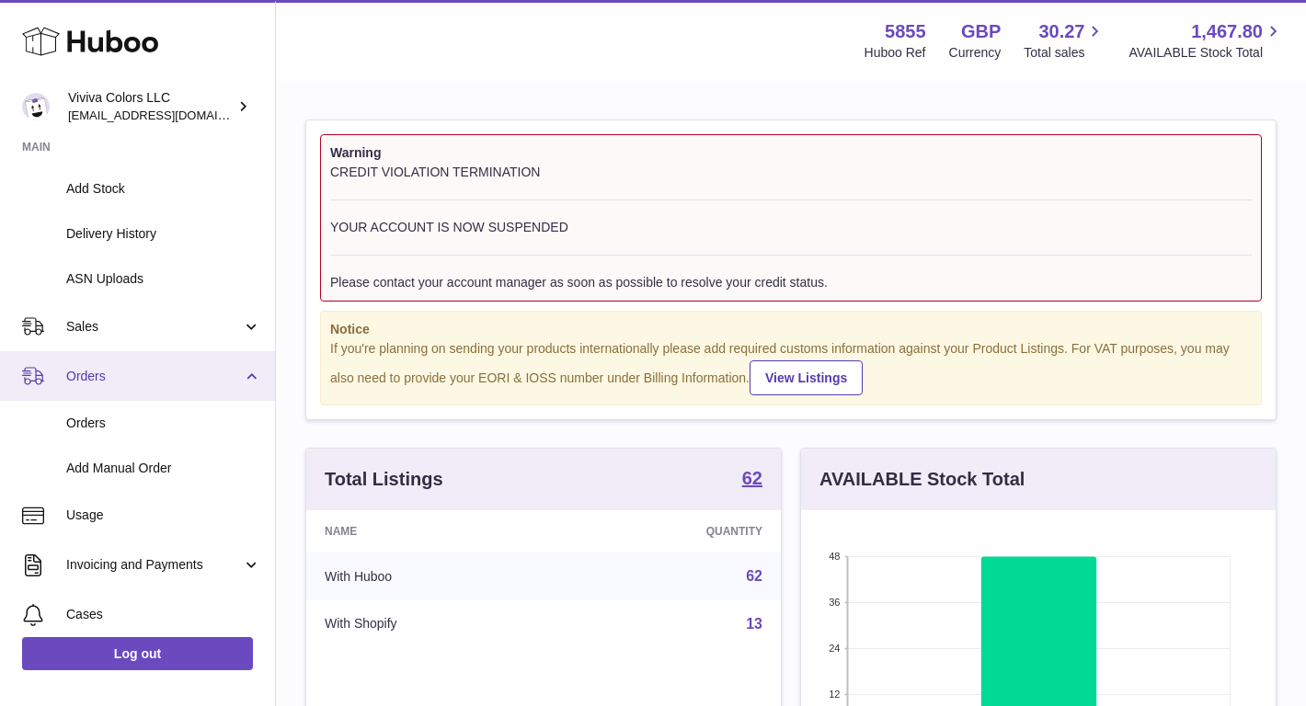
click at [166, 355] on link "Orders" at bounding box center [137, 376] width 275 height 50
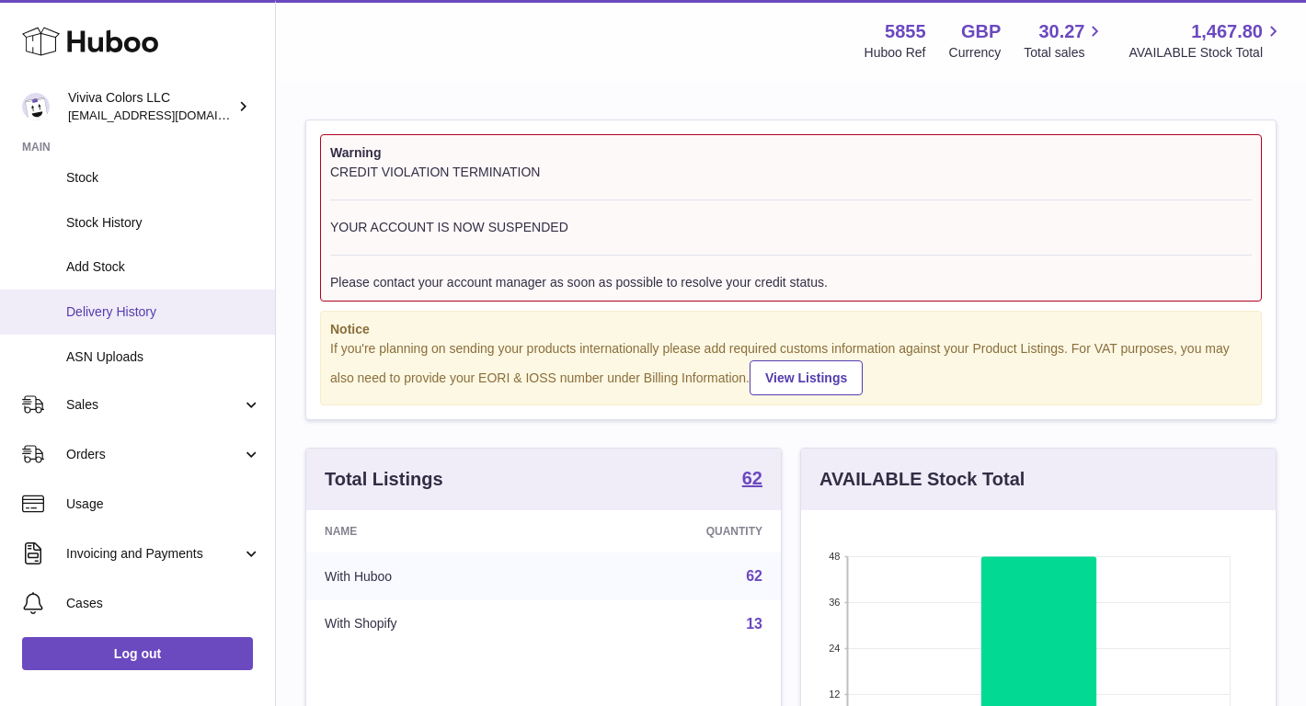
scroll to position [260, 0]
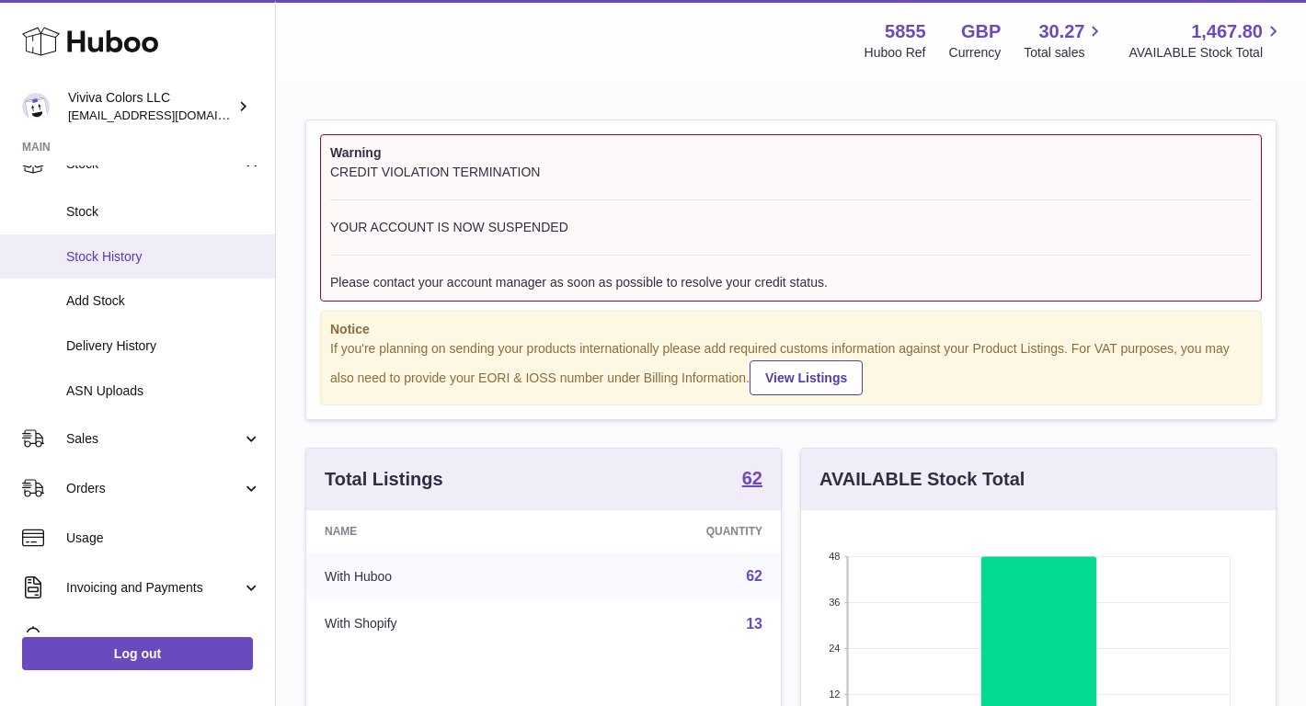
click at [153, 250] on span "Stock History" at bounding box center [163, 256] width 195 height 17
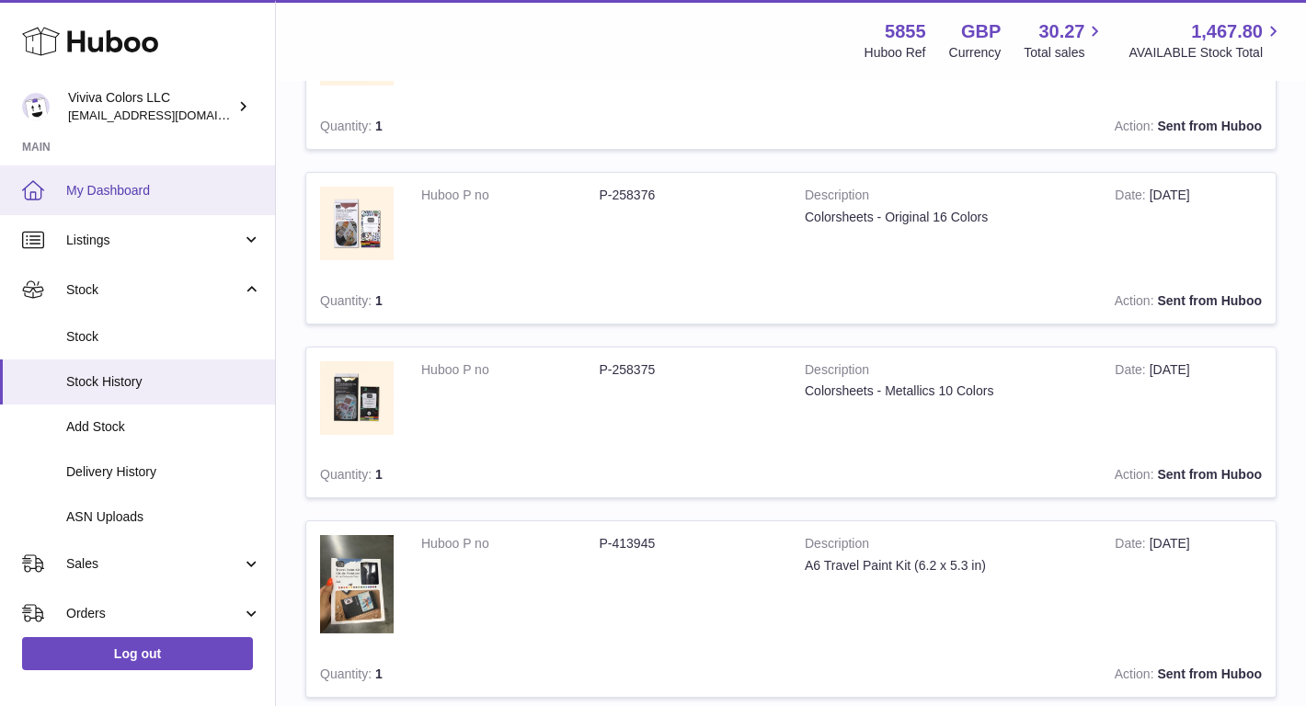
click at [155, 195] on span "My Dashboard" at bounding box center [163, 190] width 195 height 17
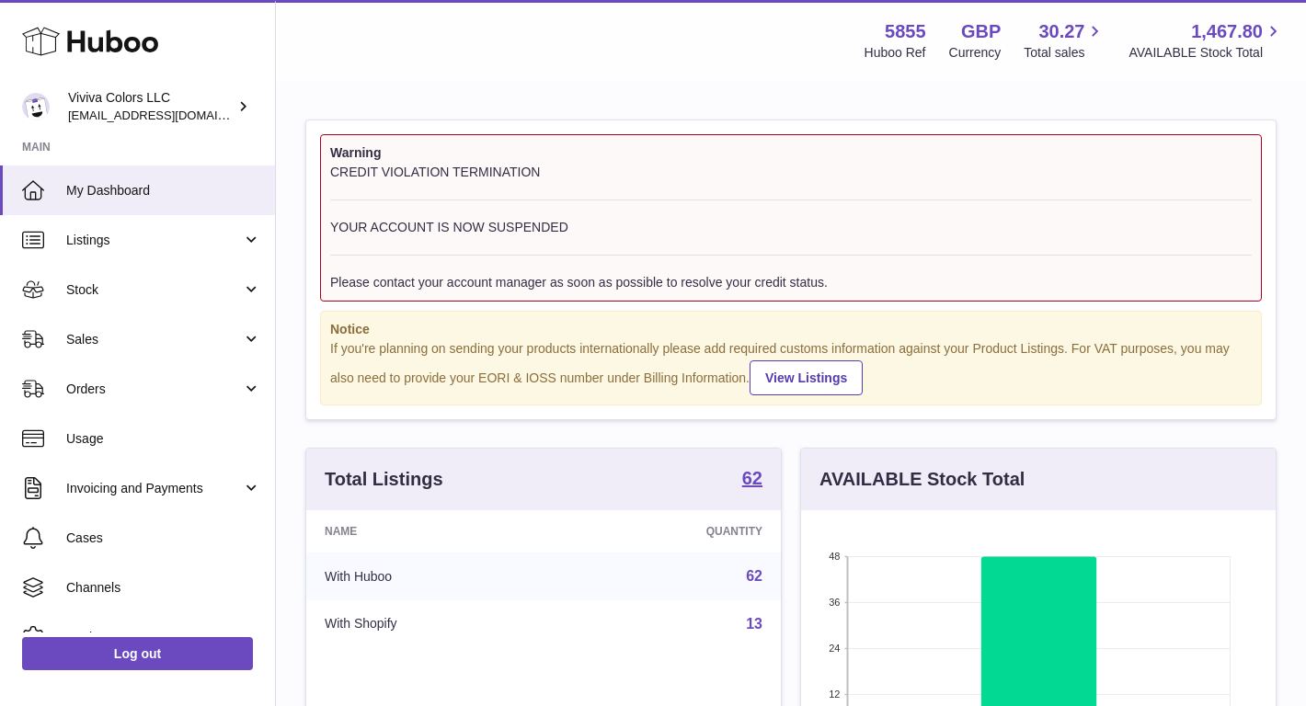
scroll to position [287, 475]
